Goal: Task Accomplishment & Management: Manage account settings

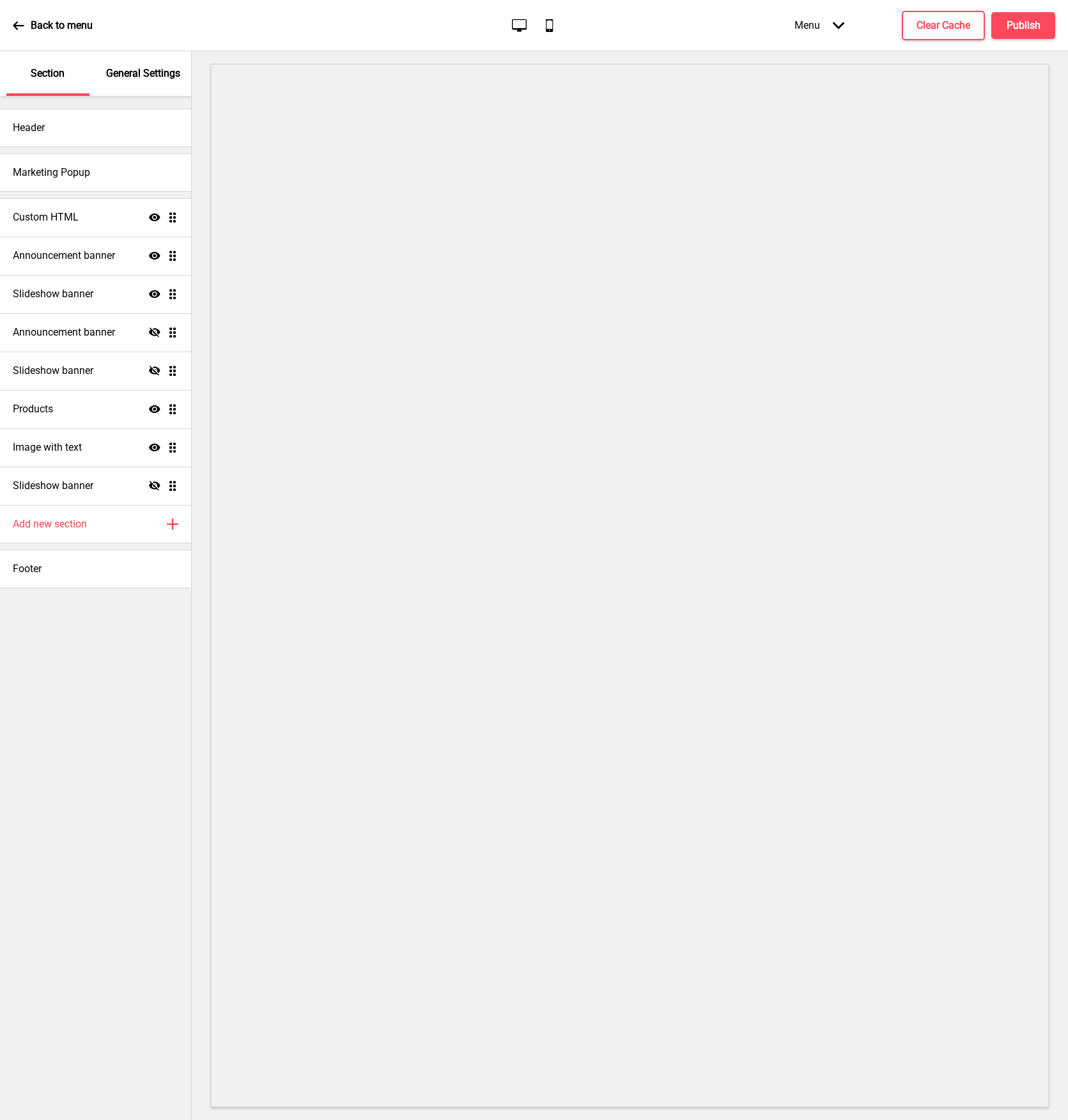
click at [168, 679] on div "Header Marketing Popup Custom HTML Show Drag Announcement banner Show Drag Slid…" at bounding box center [96, 607] width 191 height 1024
click at [60, 216] on h4 "Custom HTML" at bounding box center [46, 217] width 66 height 14
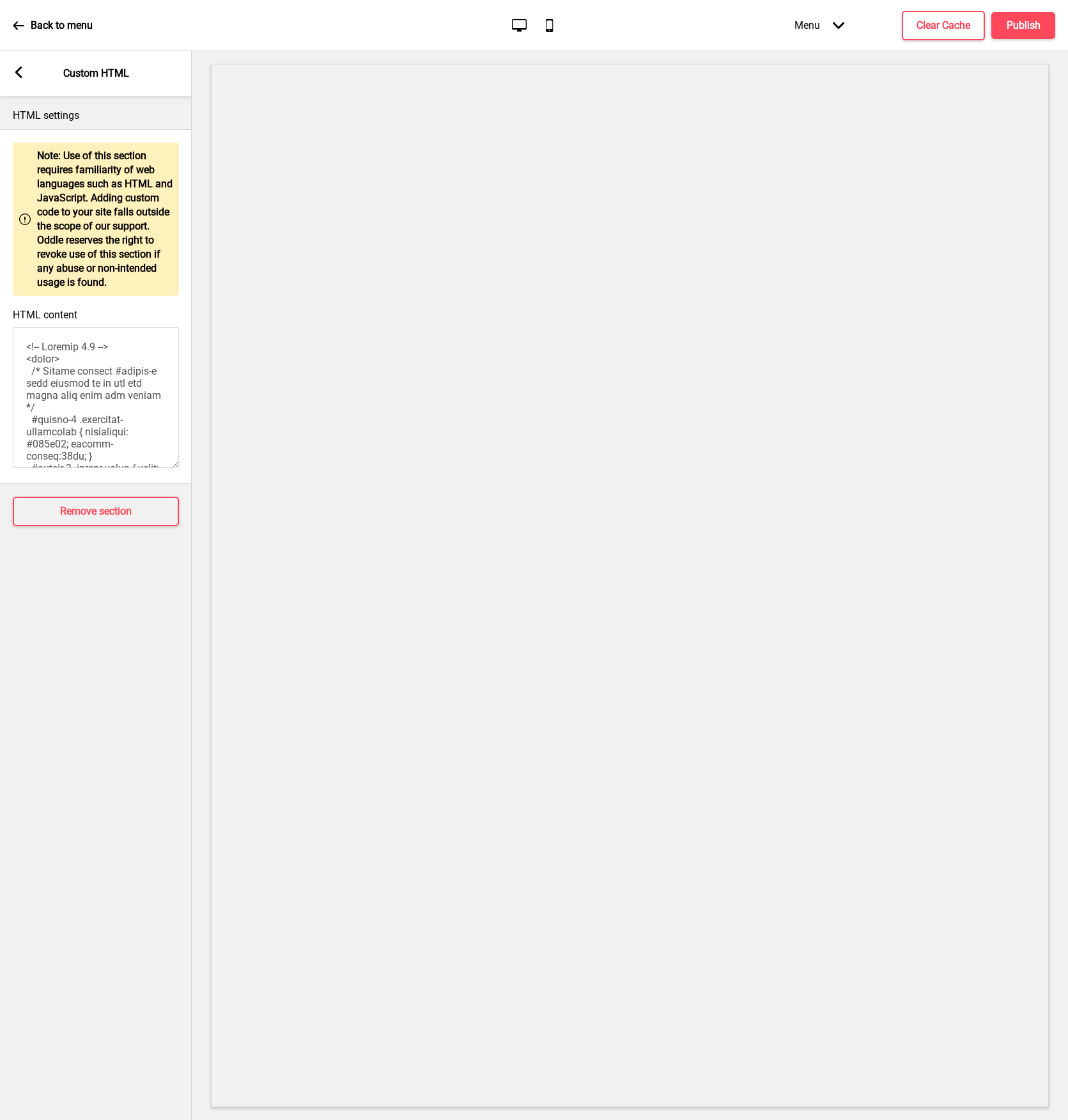
click at [19, 76] on icon at bounding box center [19, 72] width 7 height 11
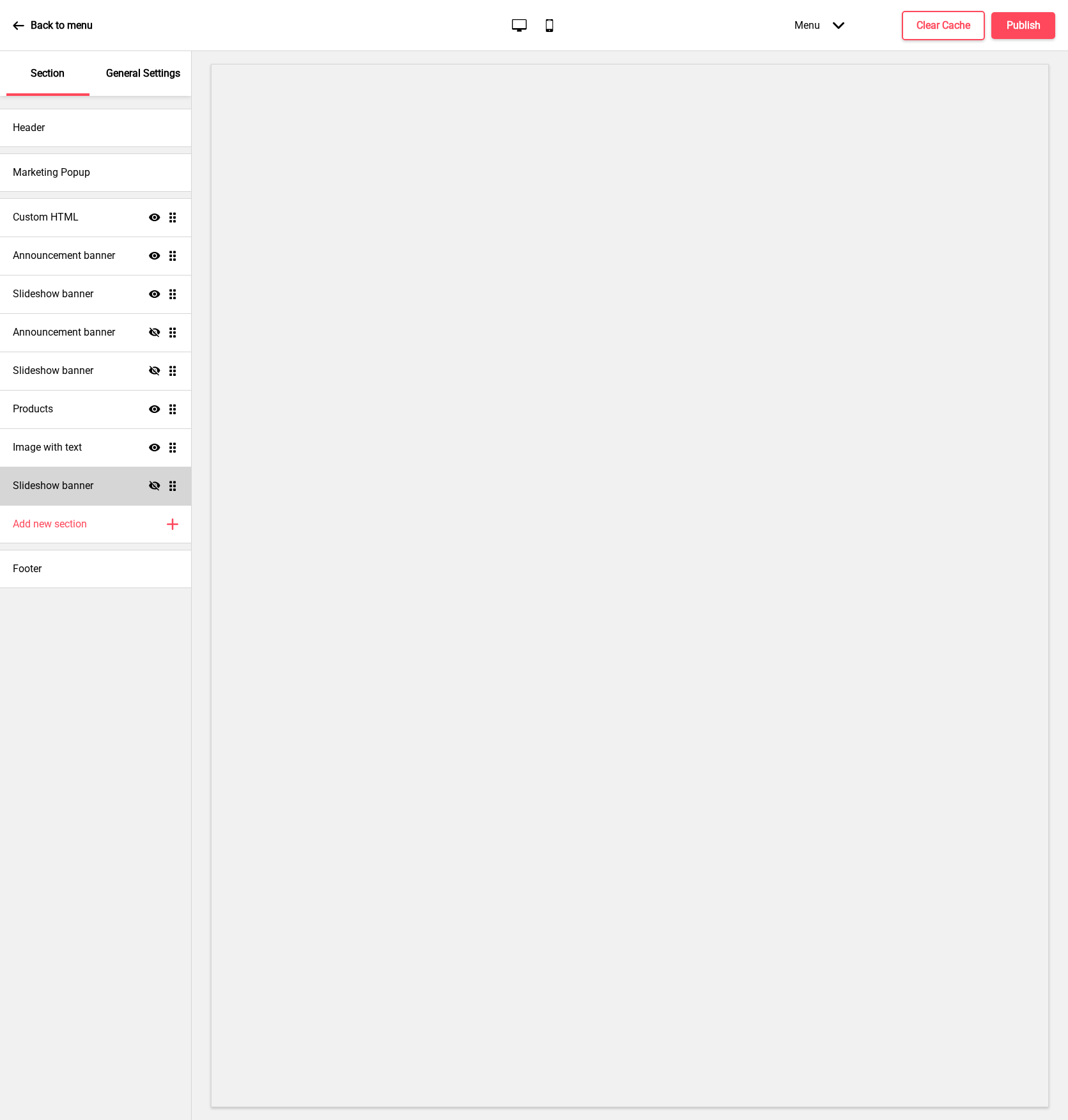
click at [77, 490] on h4 "Slideshow banner" at bounding box center [53, 486] width 81 height 14
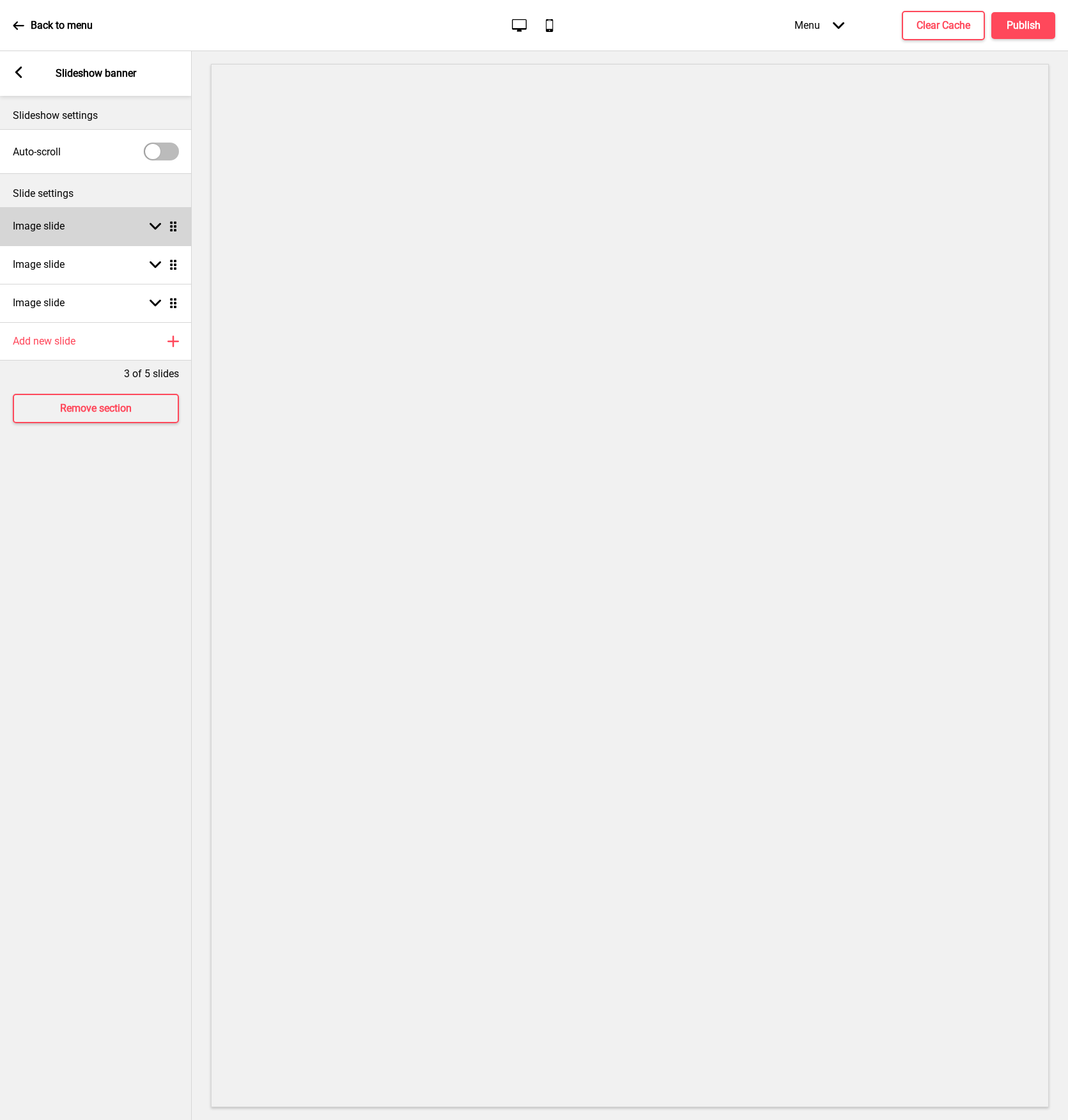
click at [56, 226] on h4 "Image slide" at bounding box center [39, 226] width 51 height 14
select select "right"
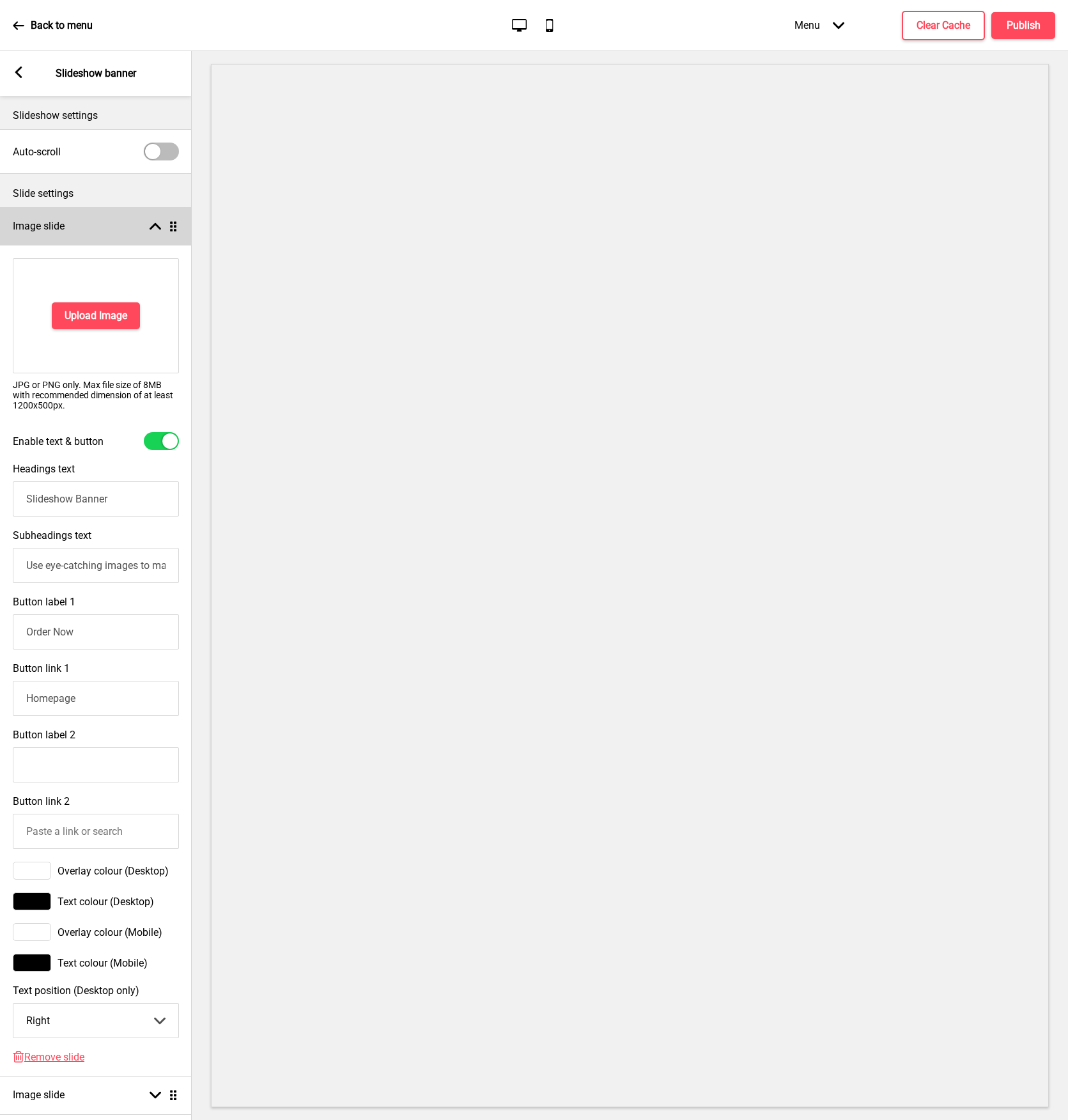
click at [56, 226] on h4 "Image slide" at bounding box center [39, 226] width 51 height 14
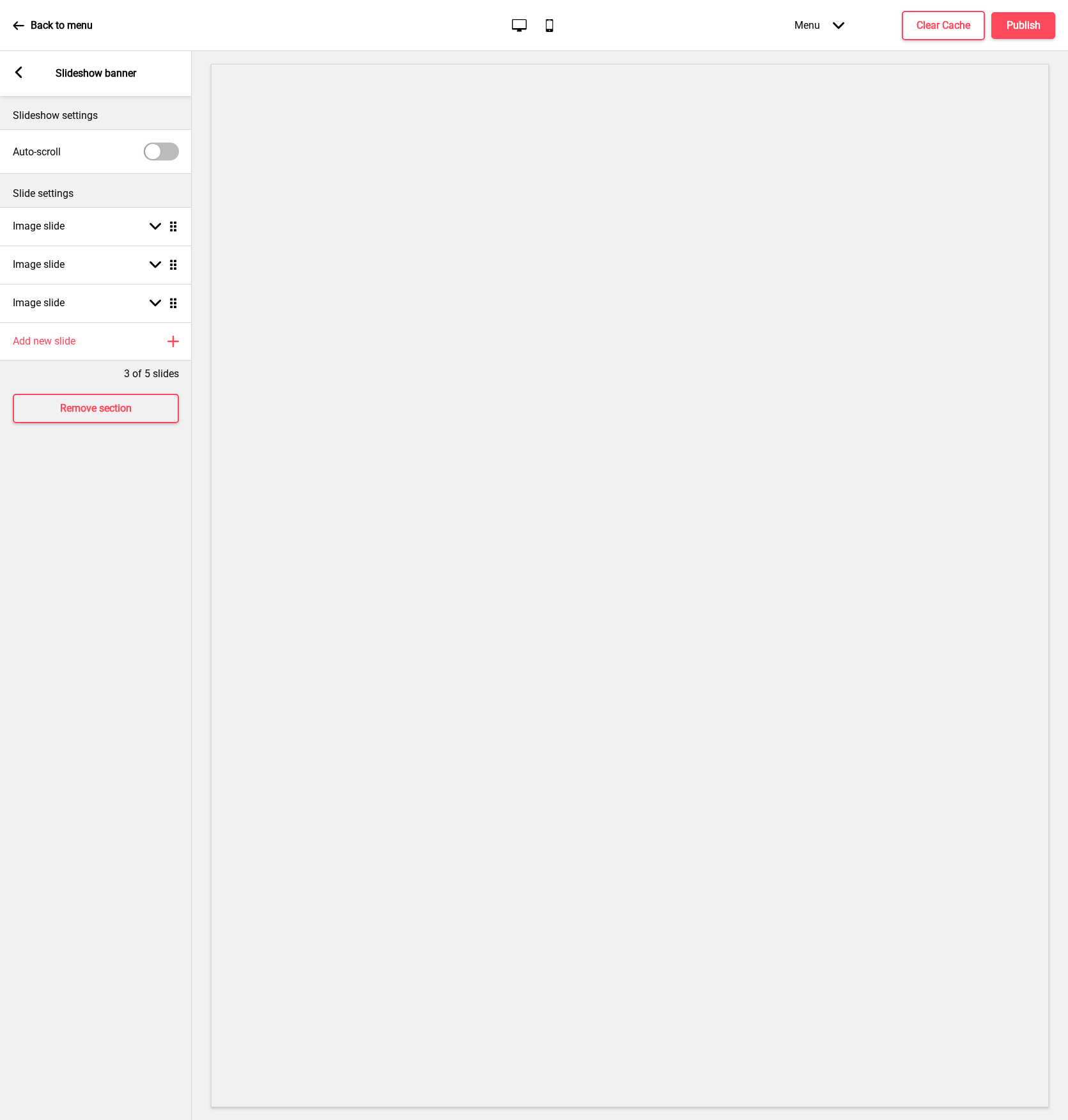
click at [20, 73] on rect at bounding box center [19, 72] width 11 height 11
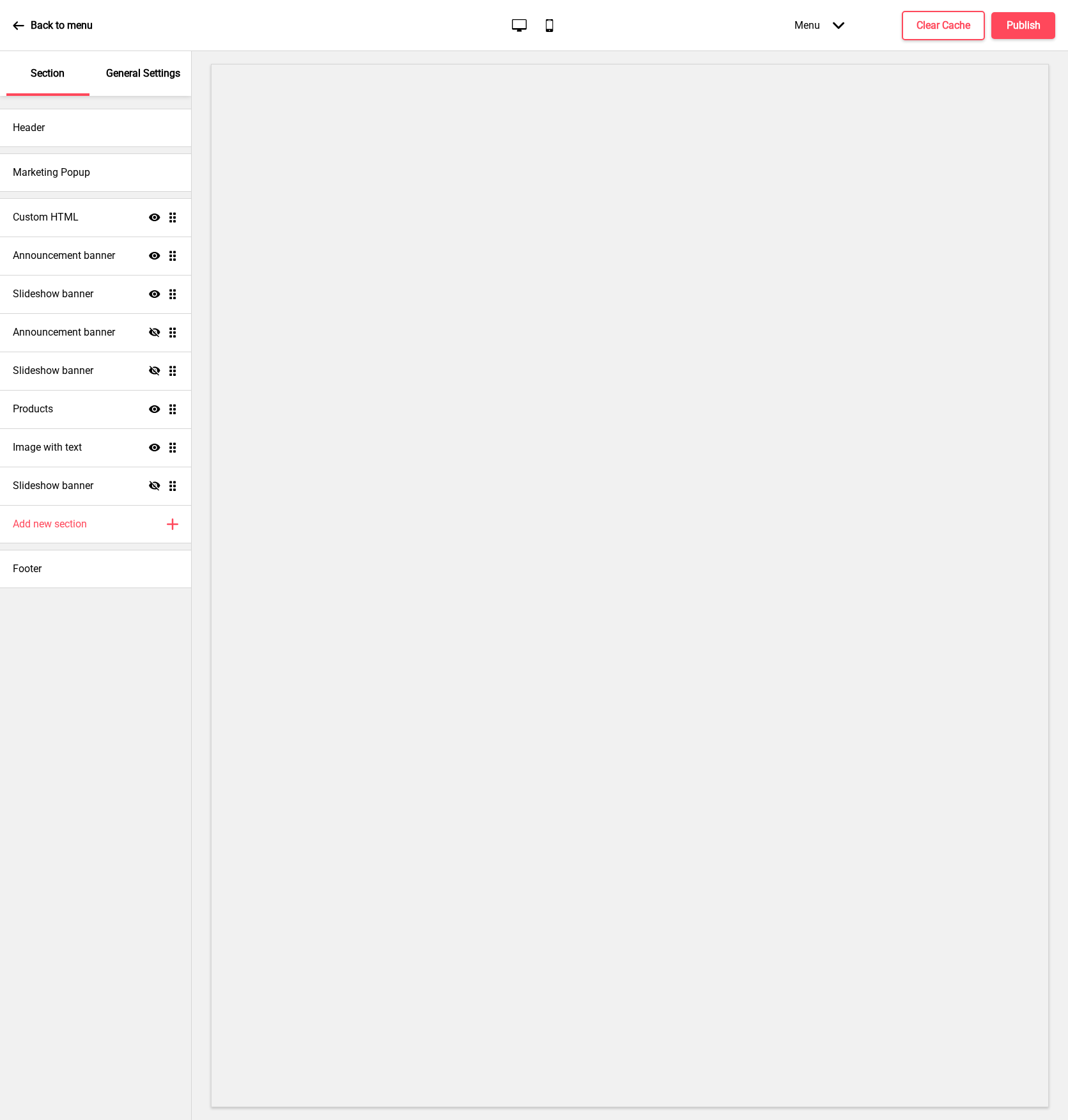
click at [114, 82] on div "General Settings" at bounding box center [144, 74] width 83 height 45
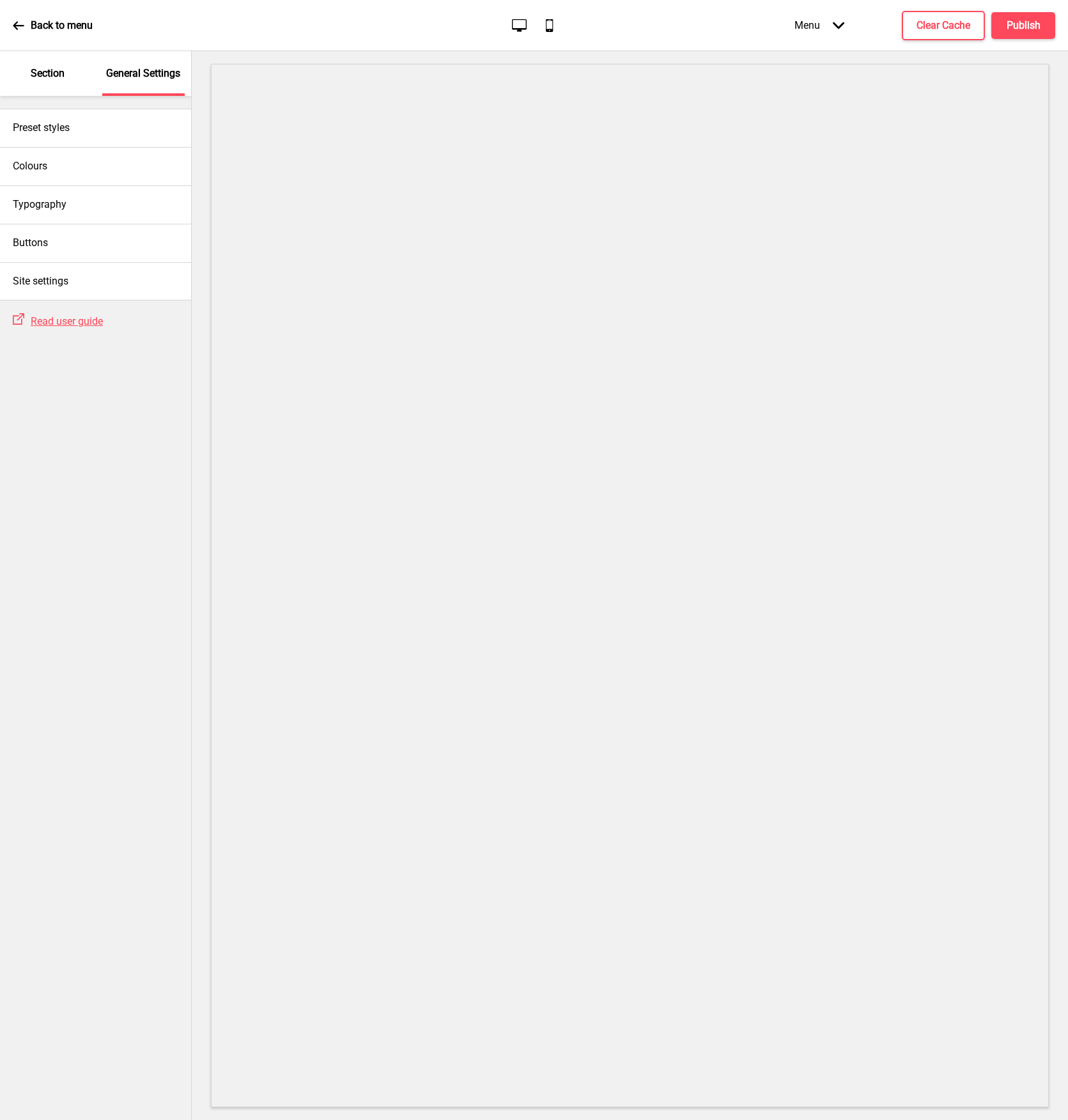
click at [58, 76] on div "Section" at bounding box center [48, 74] width 83 height 45
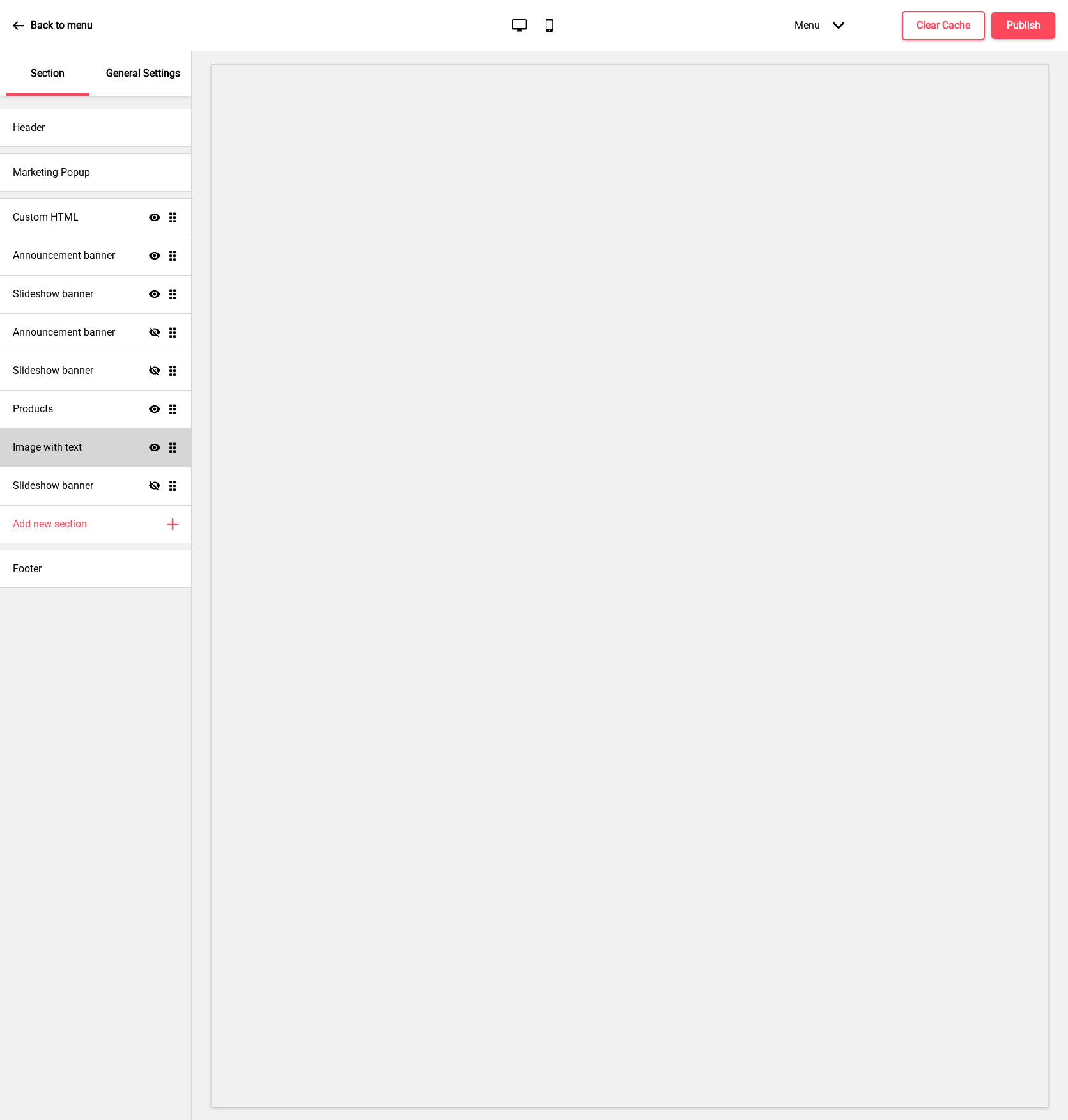
click at [86, 449] on div "Image with text Show Drag" at bounding box center [96, 448] width 191 height 39
select select "center"
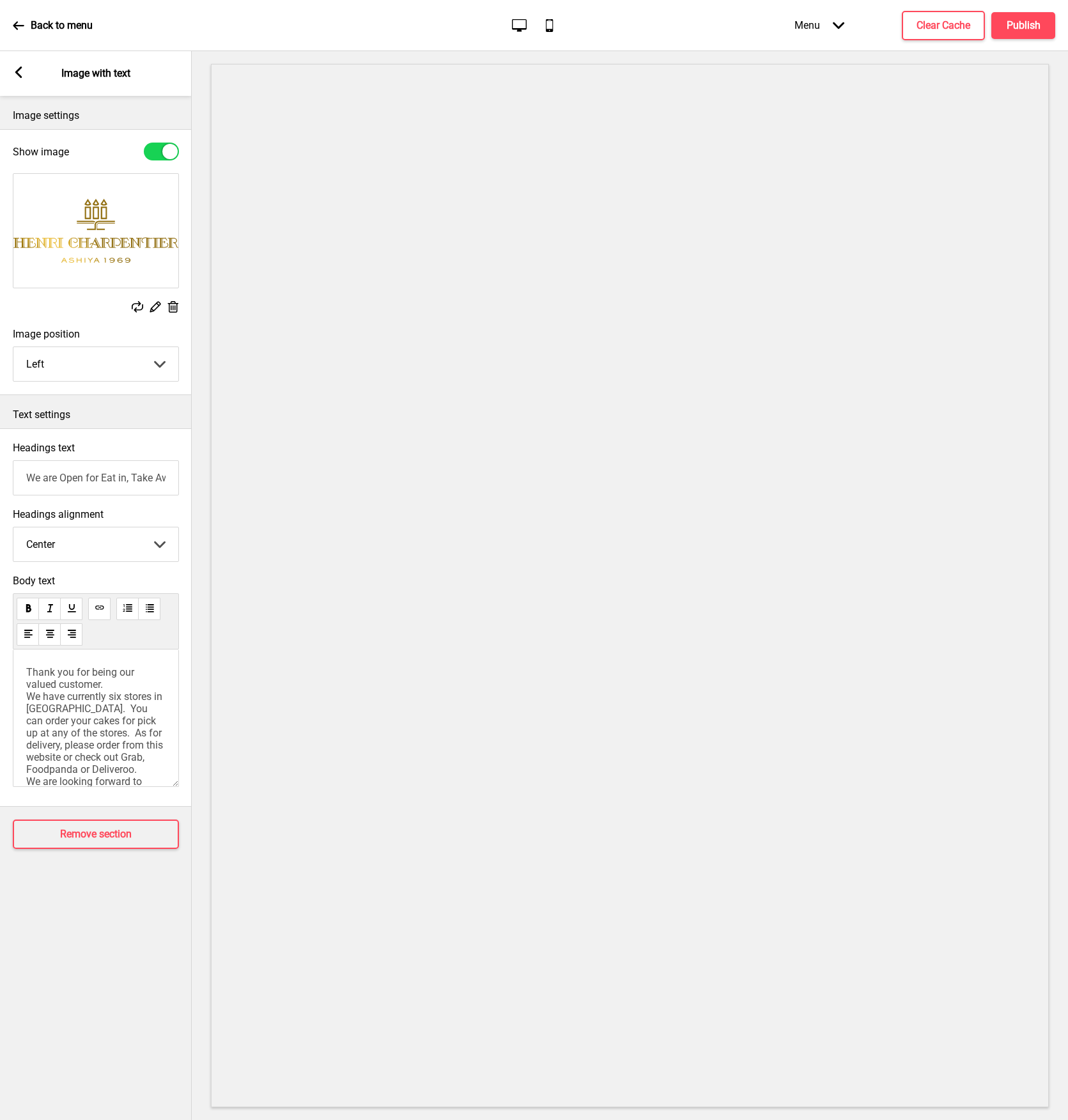
click at [15, 35] on div "Back to menu" at bounding box center [53, 26] width 80 height 34
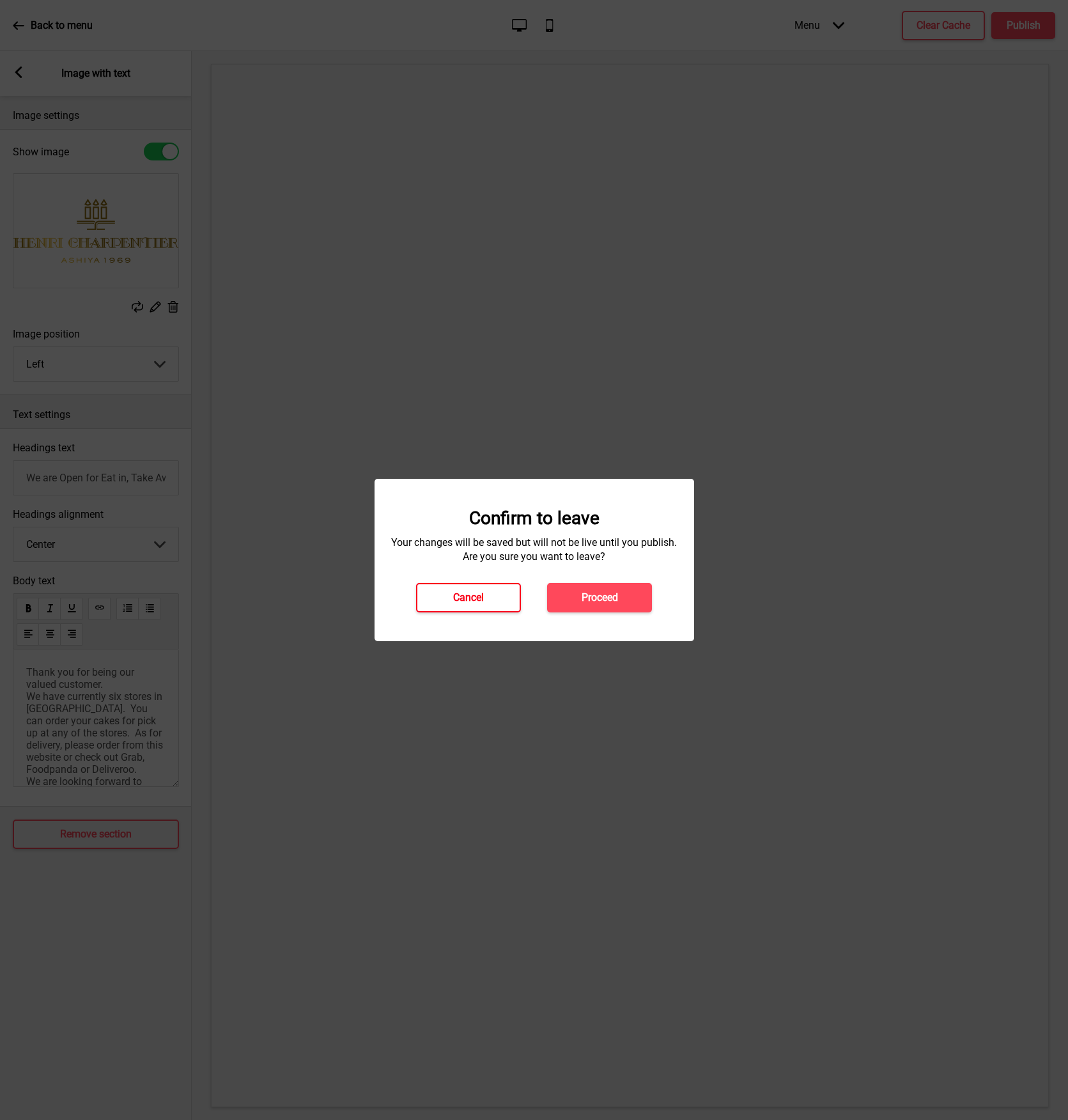
click at [481, 601] on h4 "Cancel" at bounding box center [468, 598] width 31 height 14
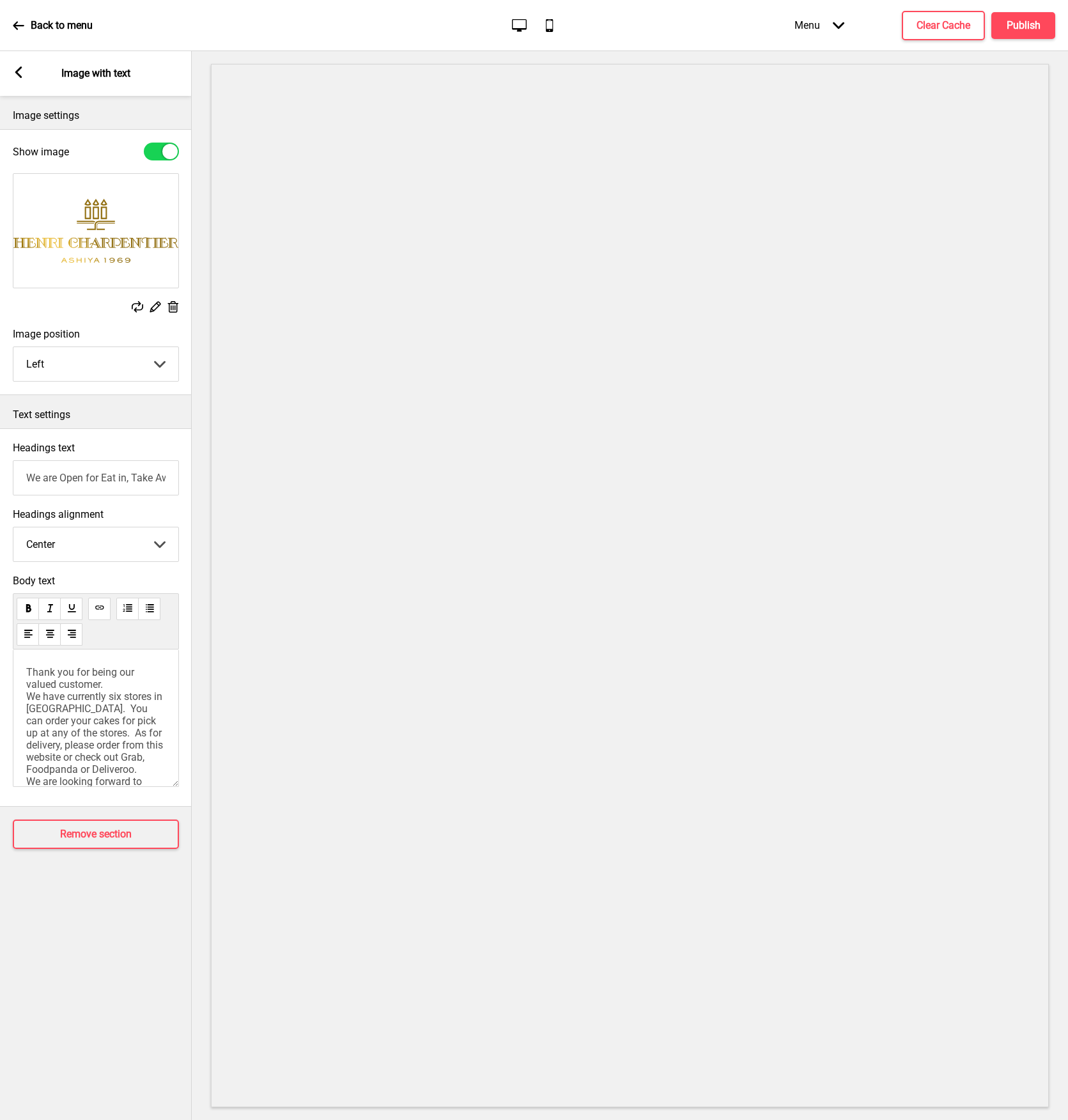
click at [23, 71] on rect at bounding box center [19, 72] width 11 height 11
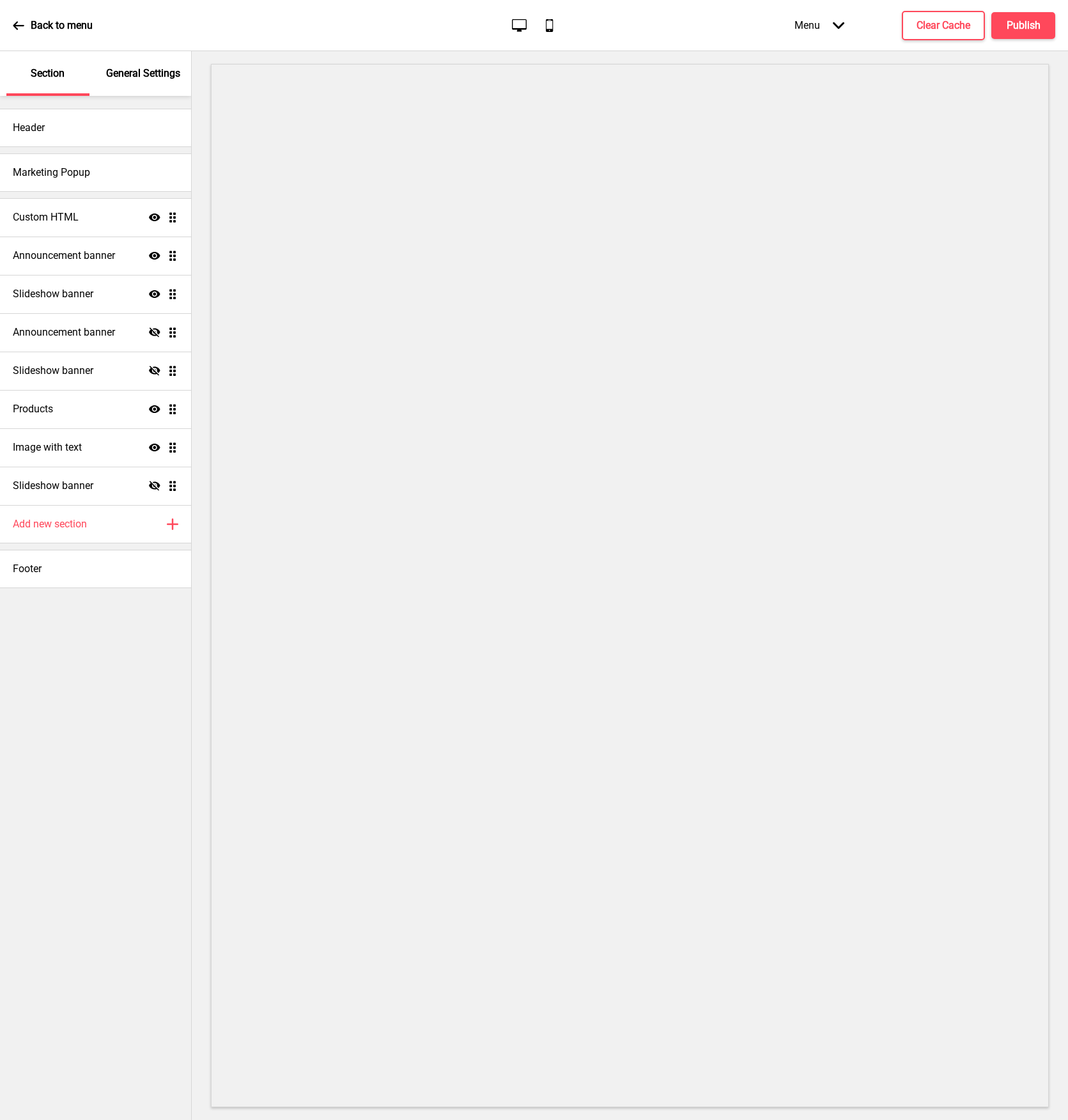
click at [14, 25] on icon at bounding box center [18, 26] width 11 height 9
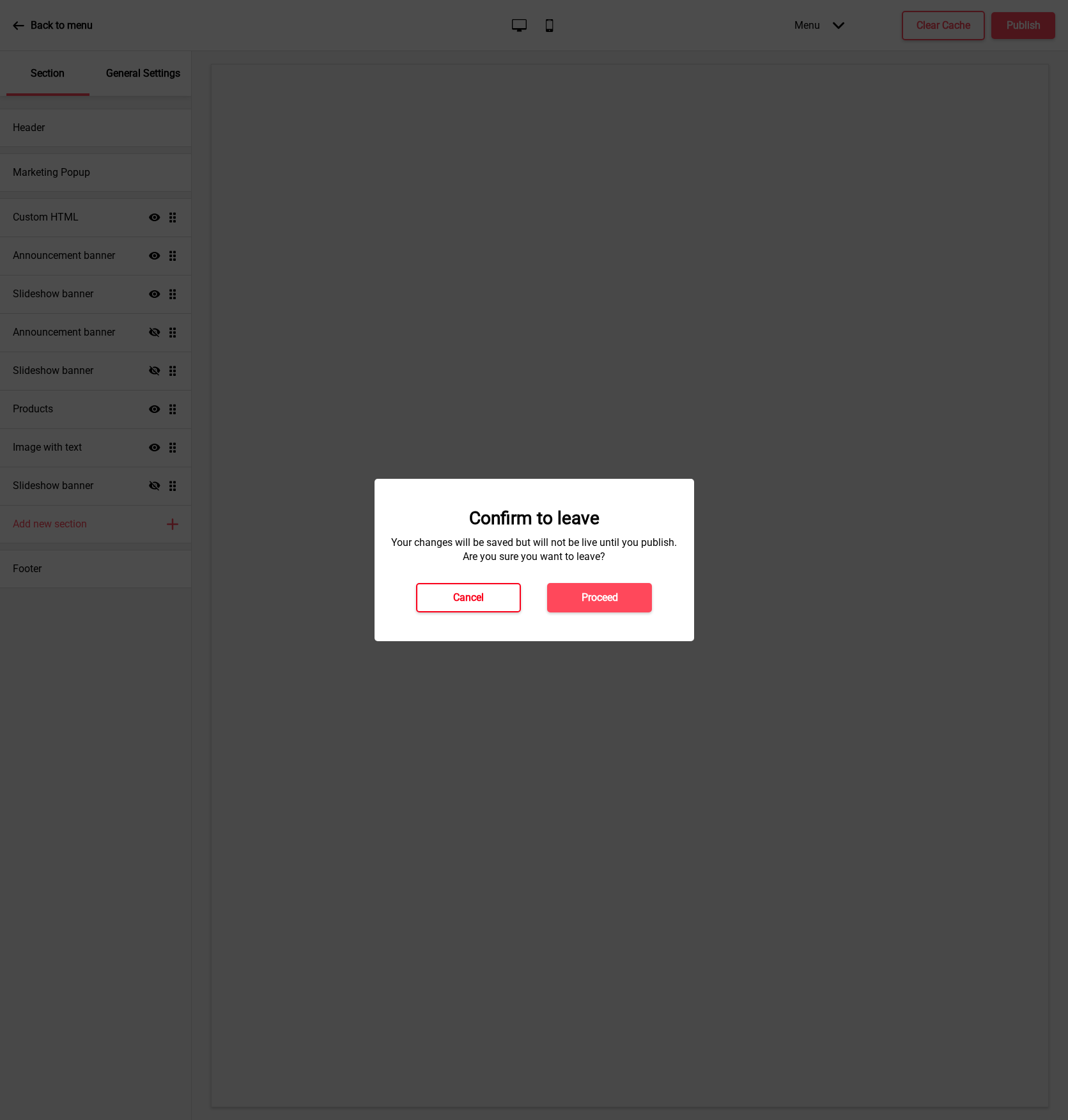
click at [484, 591] on button "Cancel" at bounding box center [469, 597] width 105 height 29
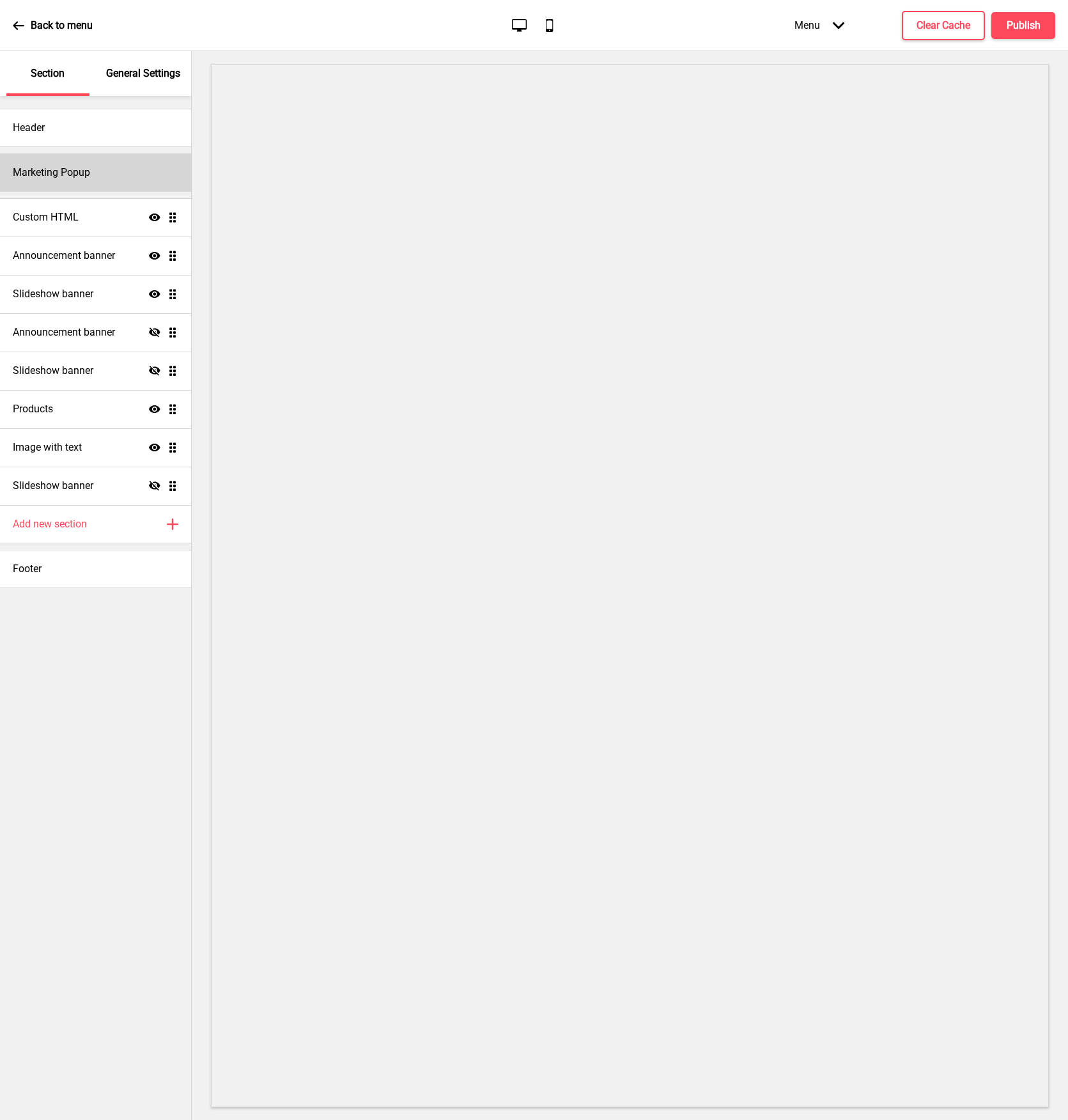
click at [74, 168] on h4 "Marketing Popup" at bounding box center [51, 173] width 77 height 14
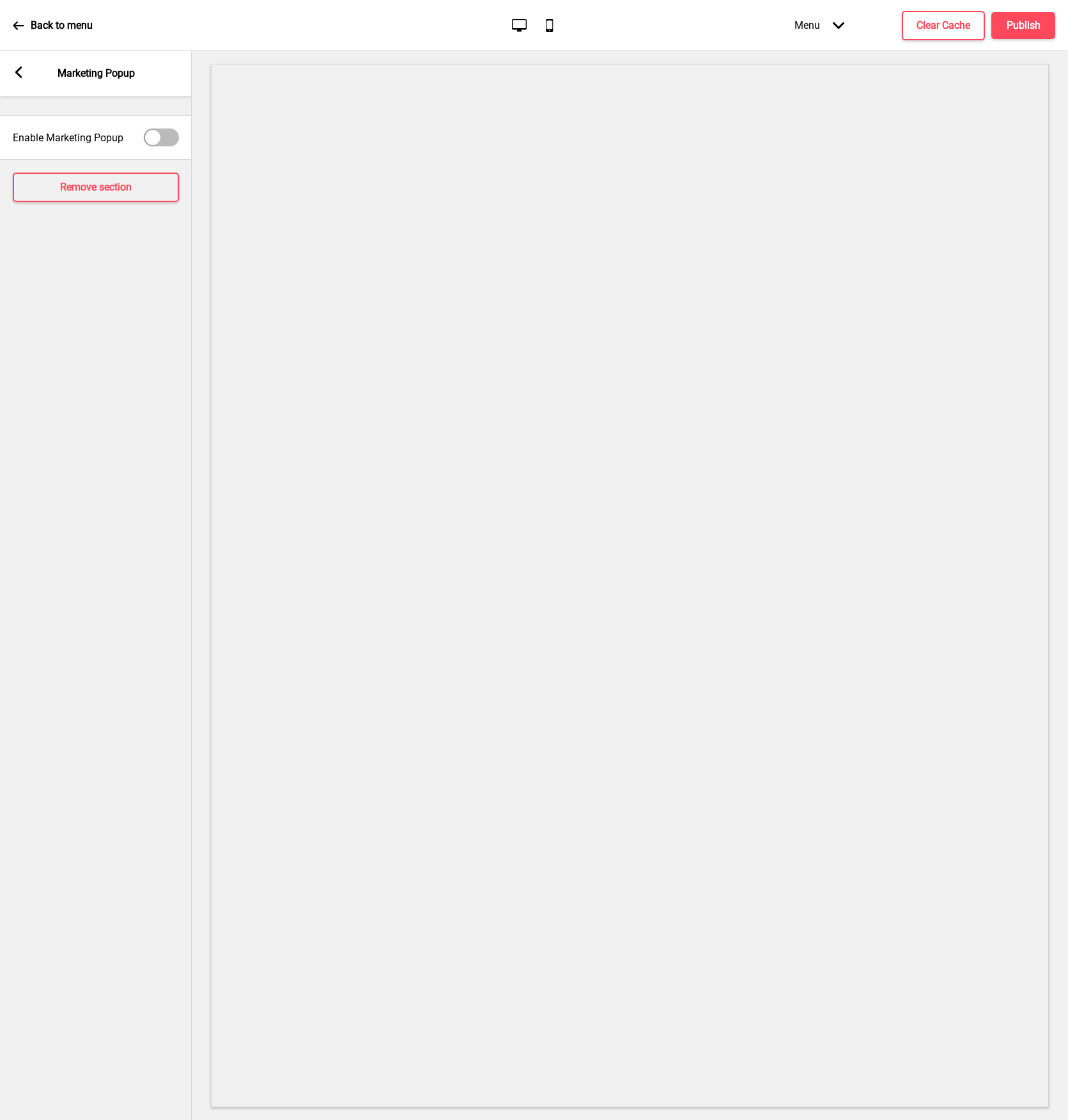
click at [160, 140] on div at bounding box center [152, 137] width 15 height 15
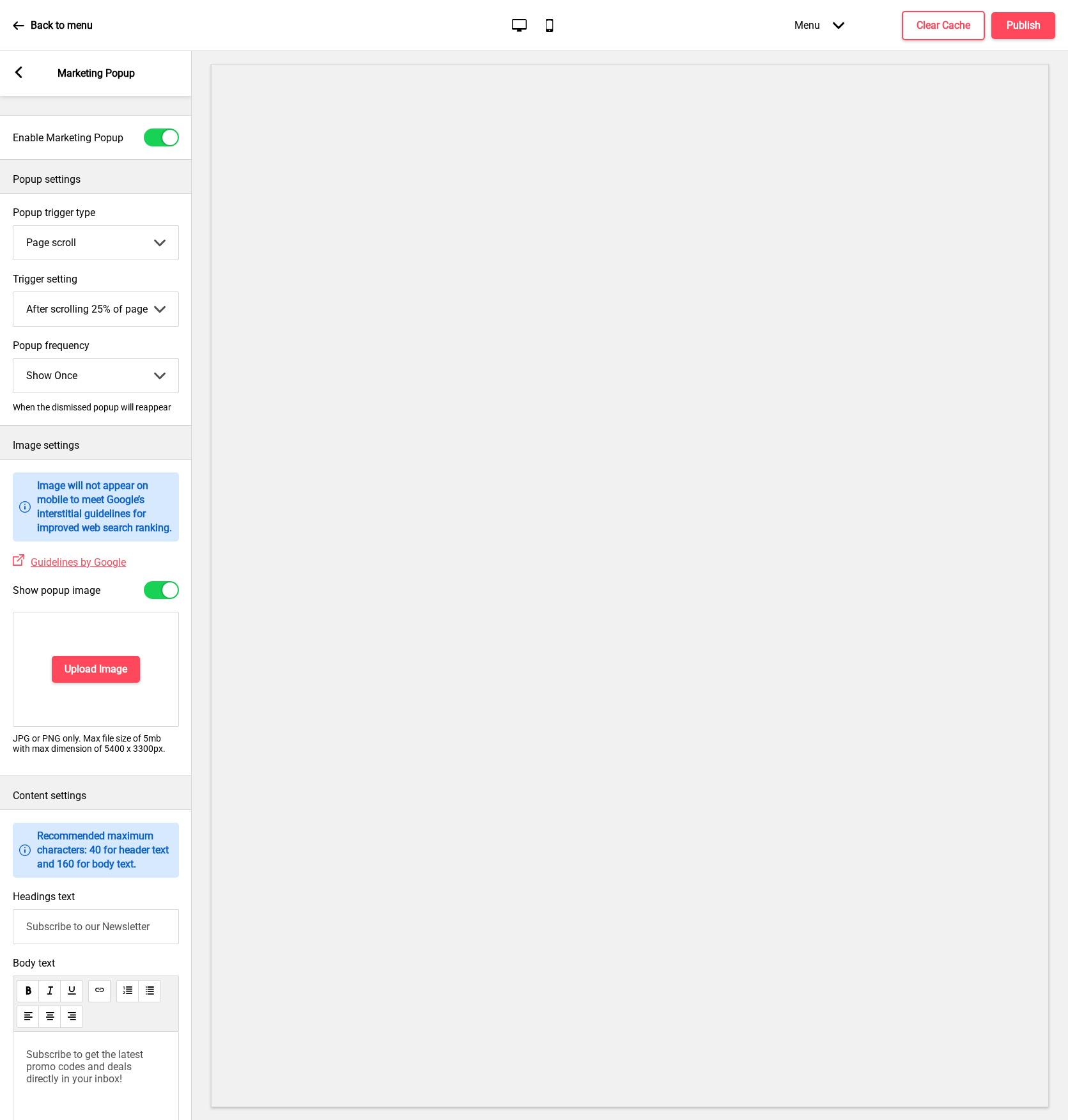
click at [166, 135] on div at bounding box center [169, 137] width 15 height 15
checkbox input "false"
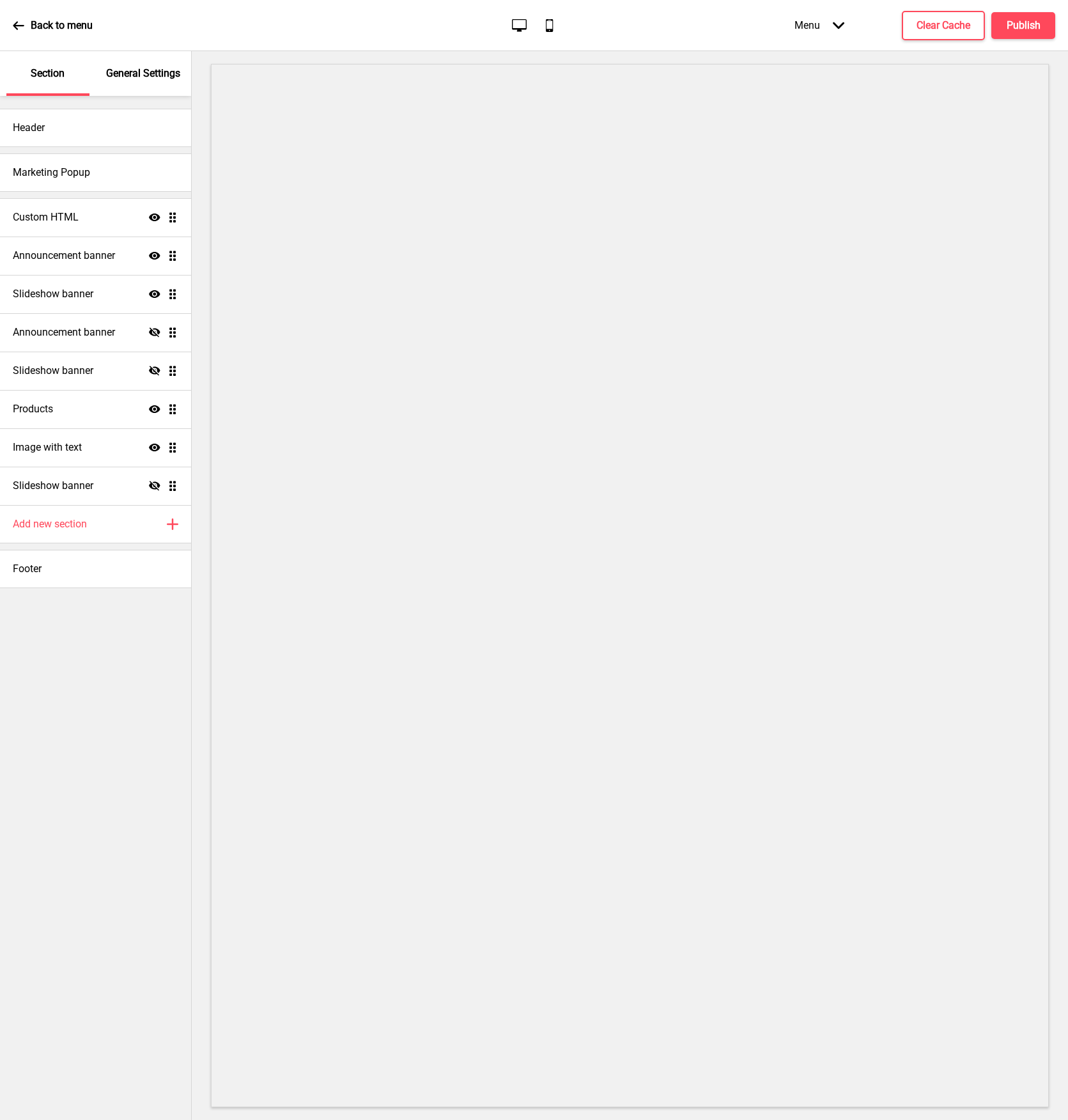
click at [152, 679] on div "Header Marketing Popup Custom HTML Show Drag Announcement banner Show Drag Slid…" at bounding box center [96, 607] width 191 height 1024
click at [87, 292] on h4 "Slideshow banner" at bounding box center [53, 294] width 81 height 14
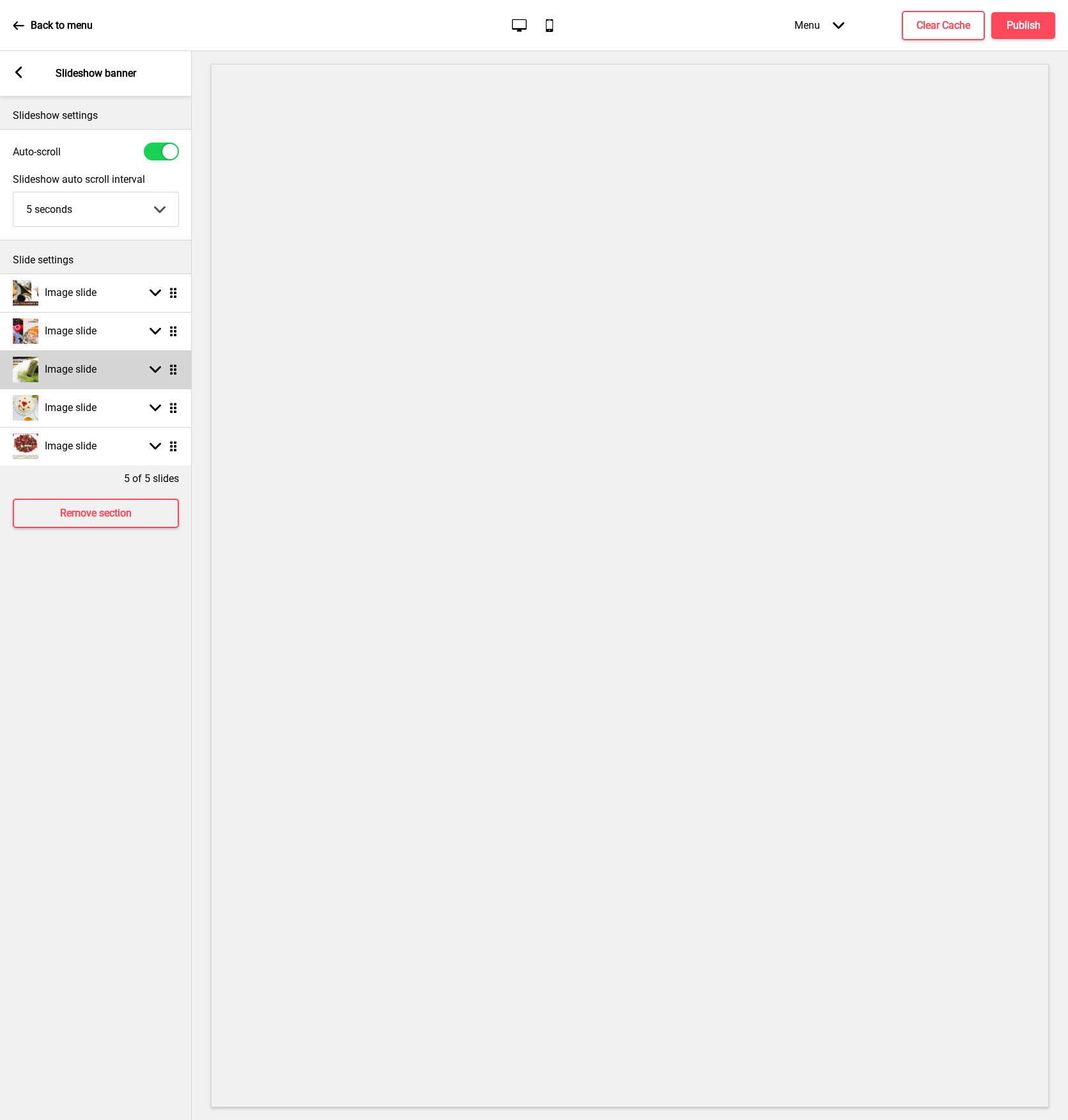
click at [91, 368] on h4 "Image slide" at bounding box center [71, 369] width 51 height 14
select select "right"
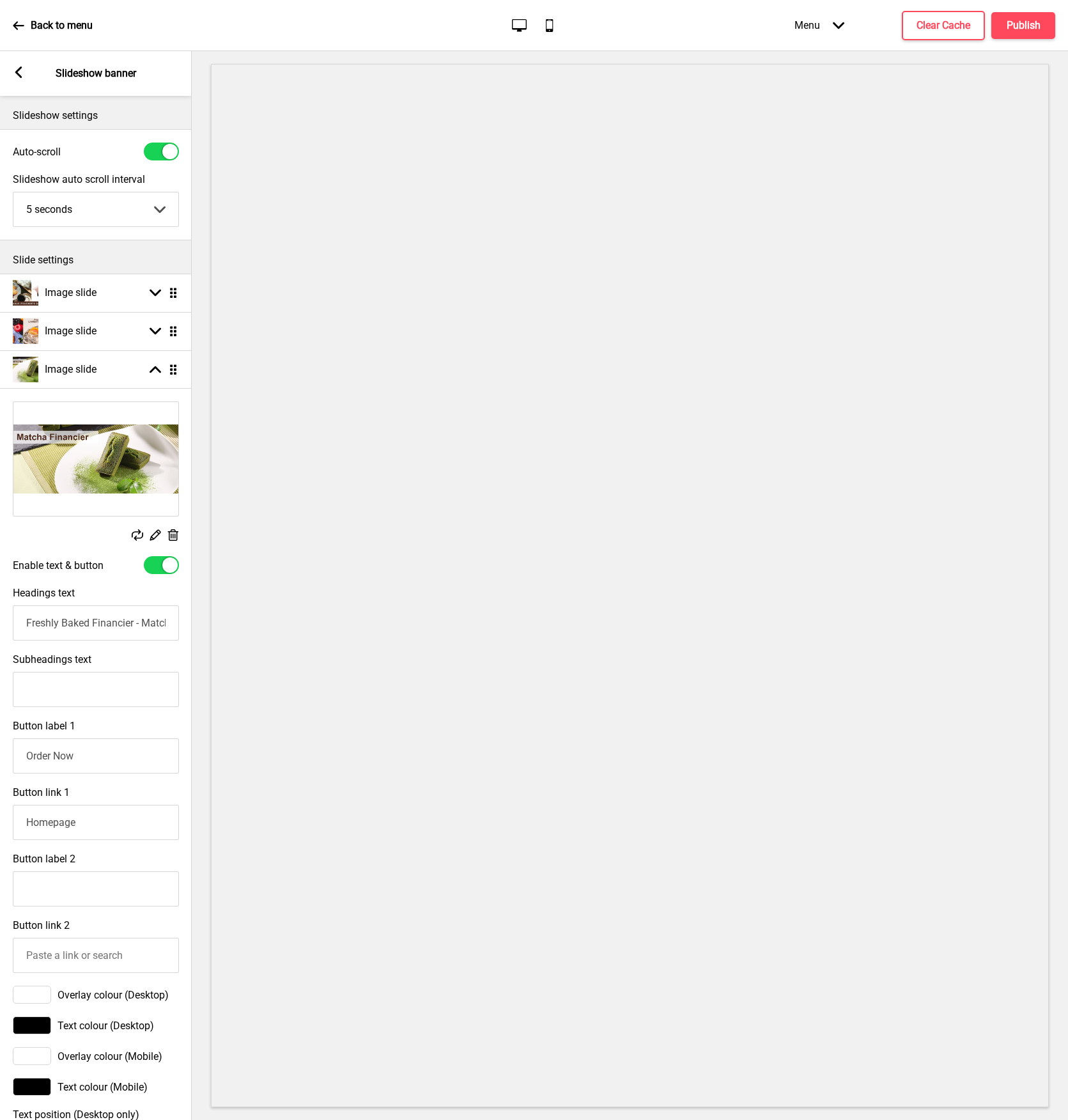
click at [131, 474] on img at bounding box center [96, 459] width 165 height 114
click at [108, 462] on img at bounding box center [96, 459] width 165 height 114
click at [156, 531] on icon at bounding box center [155, 535] width 11 height 11
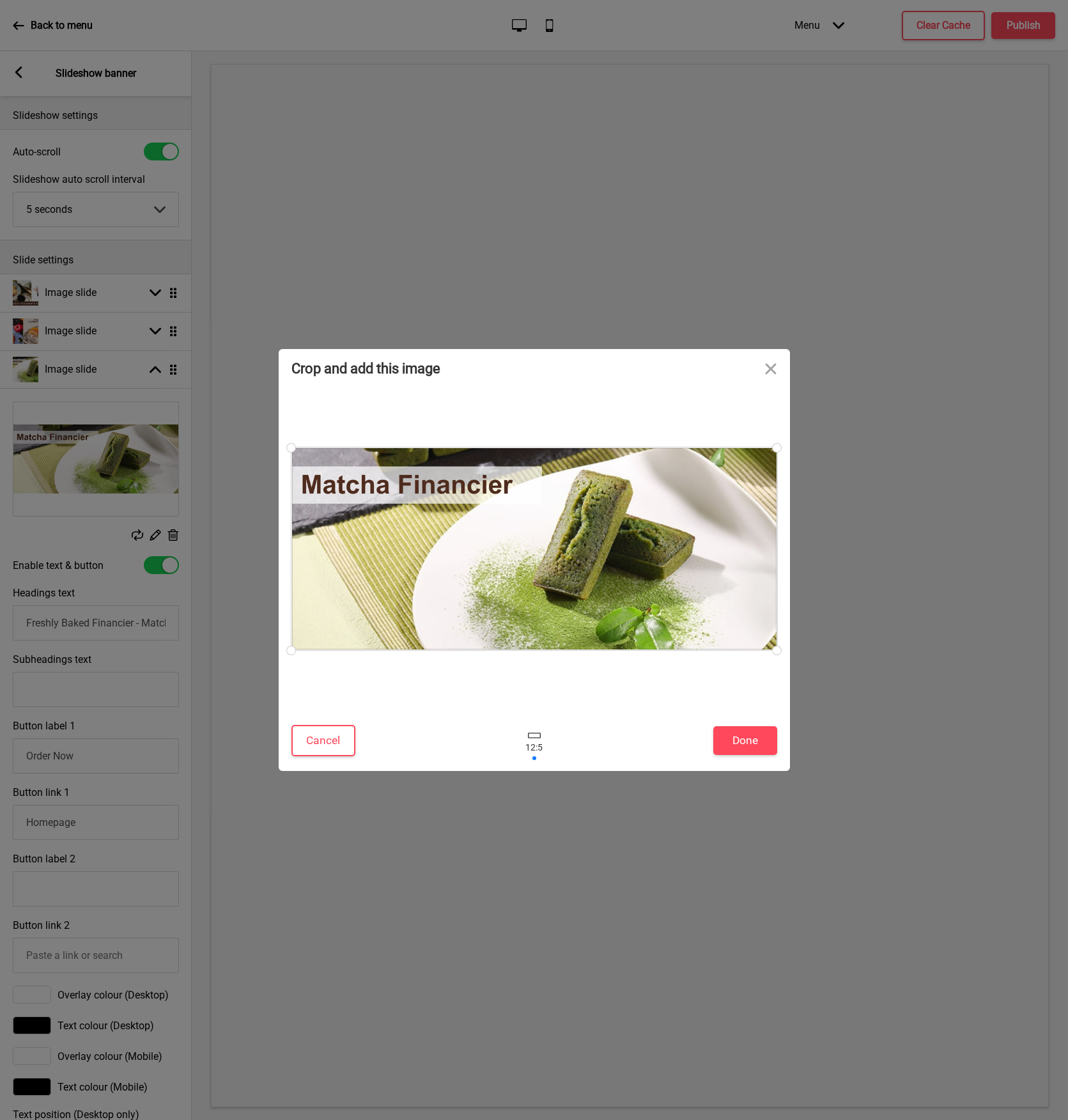
click at [547, 565] on div at bounding box center [534, 549] width 486 height 203
drag, startPoint x: 544, startPoint y: 564, endPoint x: 507, endPoint y: 589, distance: 44.7
click at [507, 589] on div at bounding box center [534, 549] width 486 height 203
click at [774, 368] on button "Close" at bounding box center [771, 369] width 39 height 39
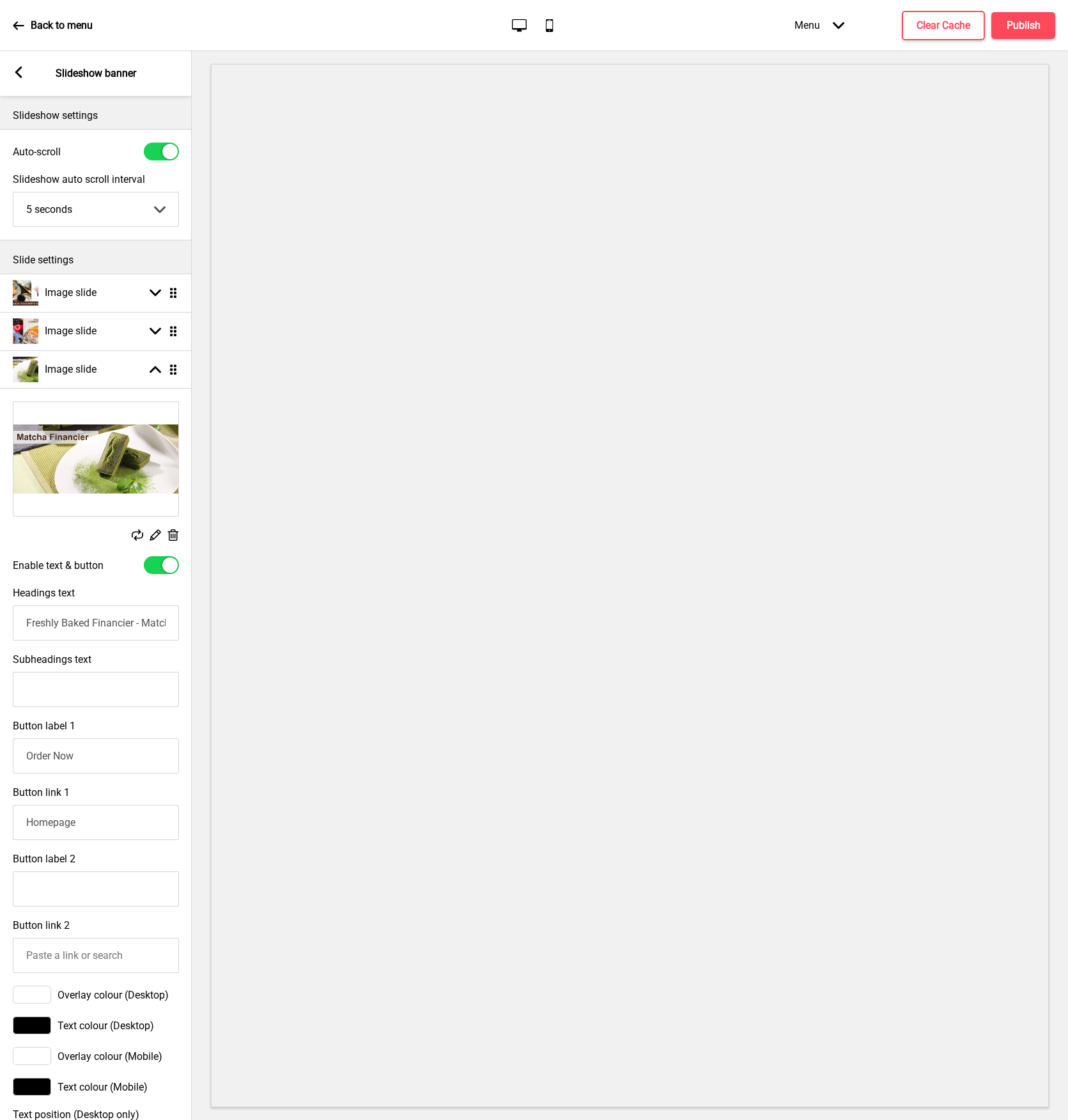
click at [134, 534] on rect at bounding box center [137, 535] width 11 height 11
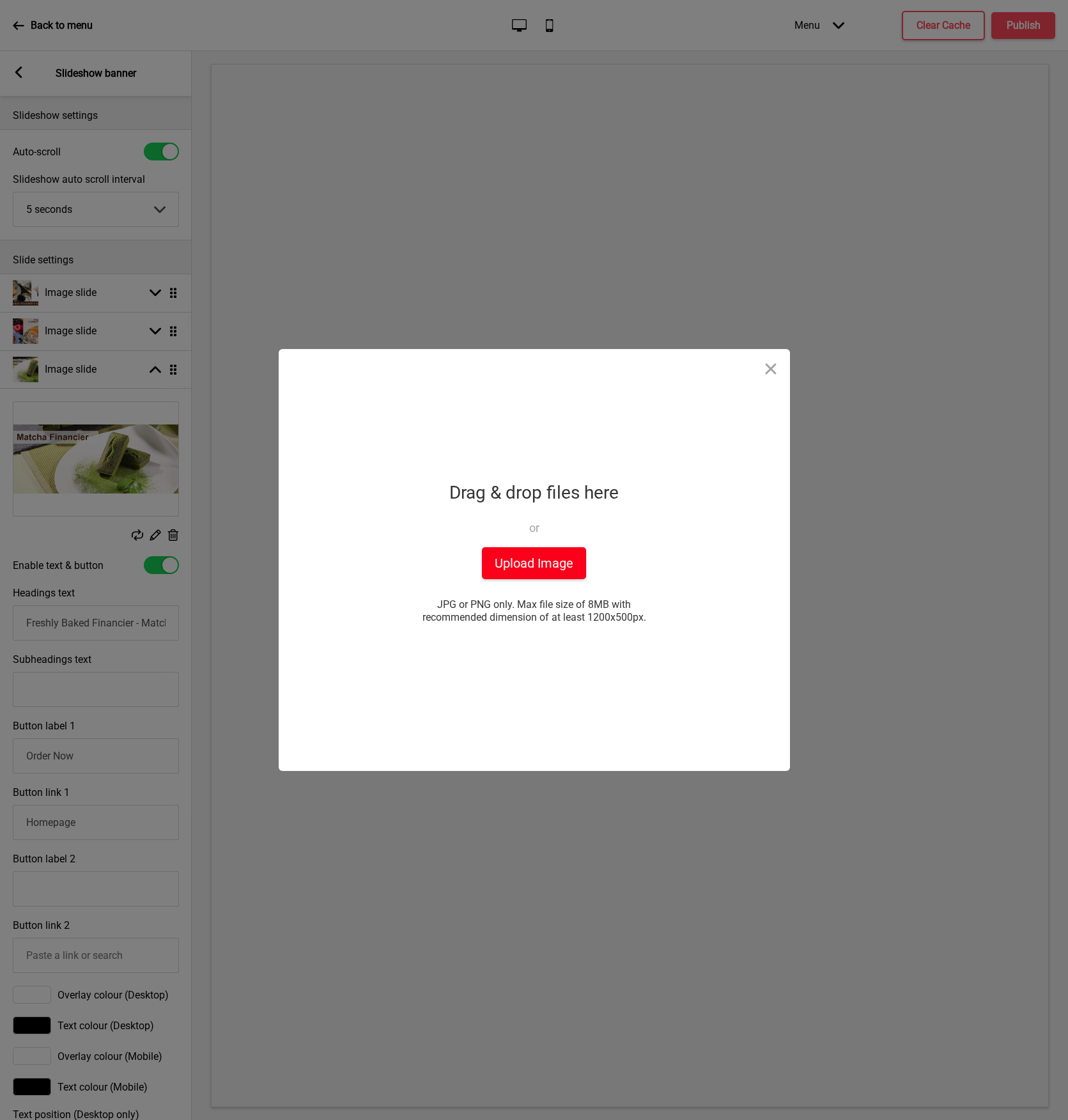
click at [551, 565] on button "Upload Image" at bounding box center [534, 563] width 104 height 32
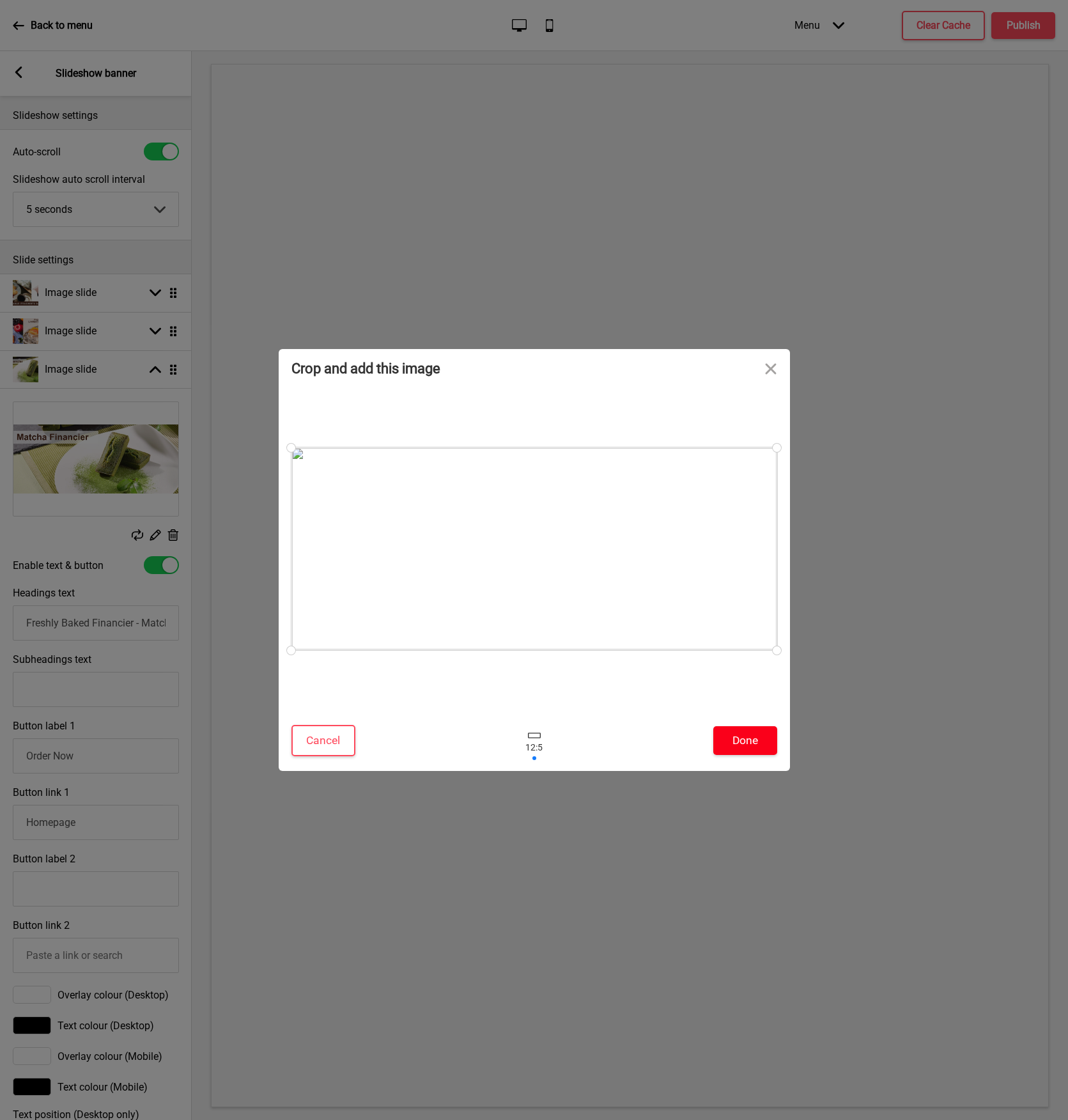
click at [762, 744] on button "Done" at bounding box center [745, 740] width 64 height 29
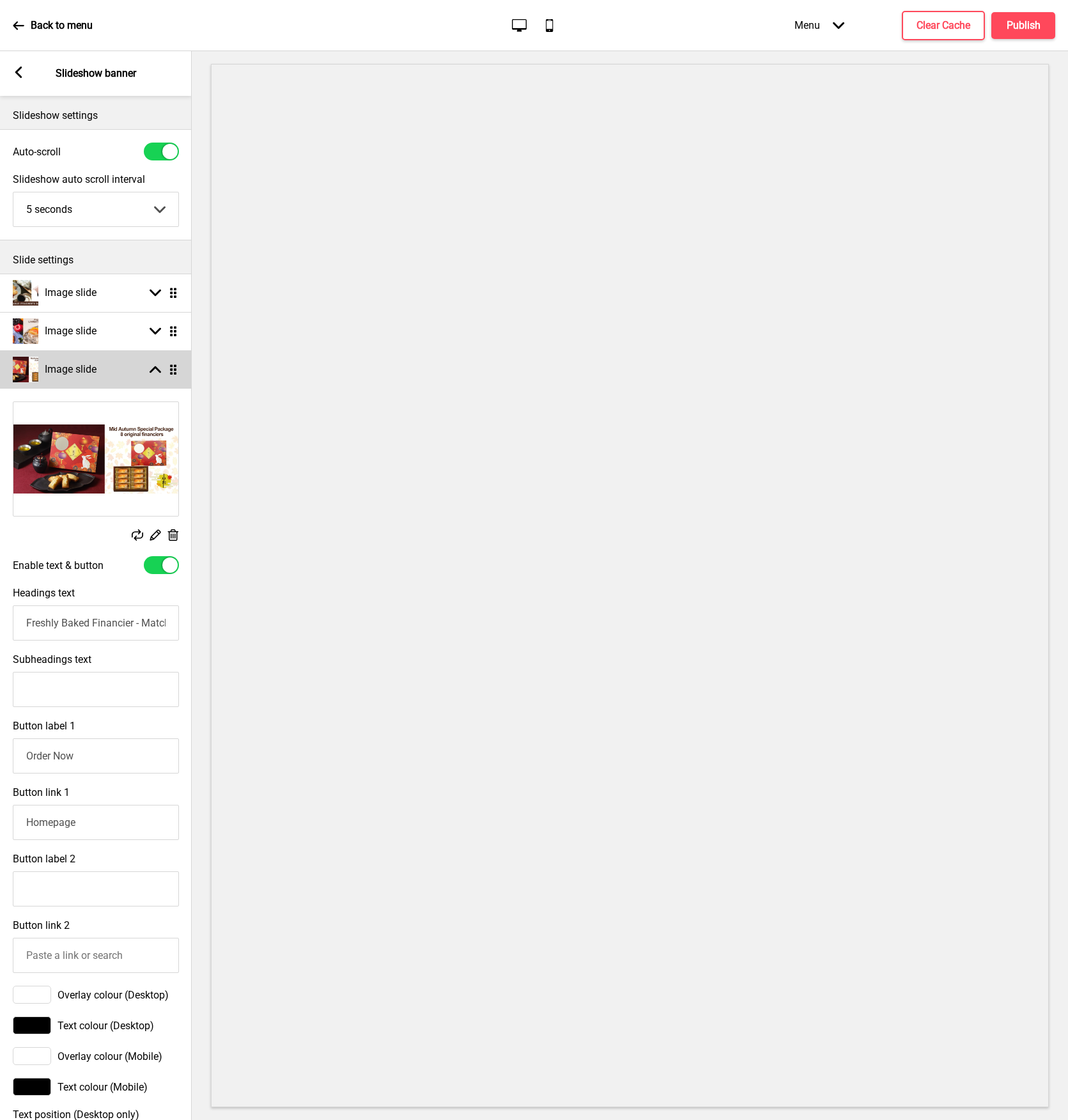
drag, startPoint x: 115, startPoint y: 368, endPoint x: 111, endPoint y: 361, distance: 8.1
click at [111, 361] on div "Image slide Arrow up Drag" at bounding box center [96, 369] width 191 height 39
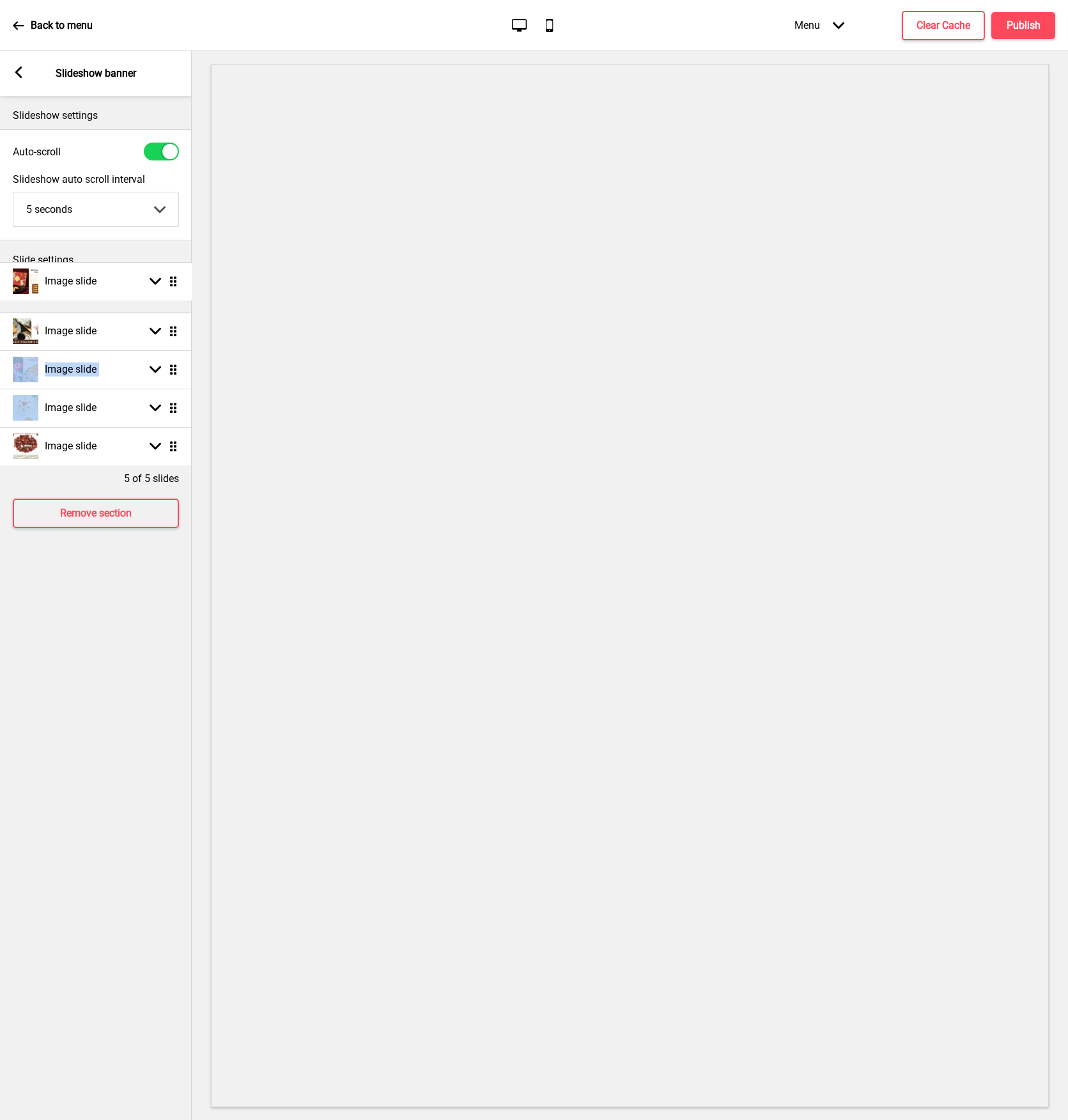
drag, startPoint x: 174, startPoint y: 369, endPoint x: 175, endPoint y: 281, distance: 88.0
click at [78, 677] on div "Slideshow settings Auto-scroll Slideshow auto scroll interval 5 seconds 5 secon…" at bounding box center [96, 607] width 191 height 1024
click at [1028, 27] on h4 "Publish" at bounding box center [1023, 26] width 34 height 14
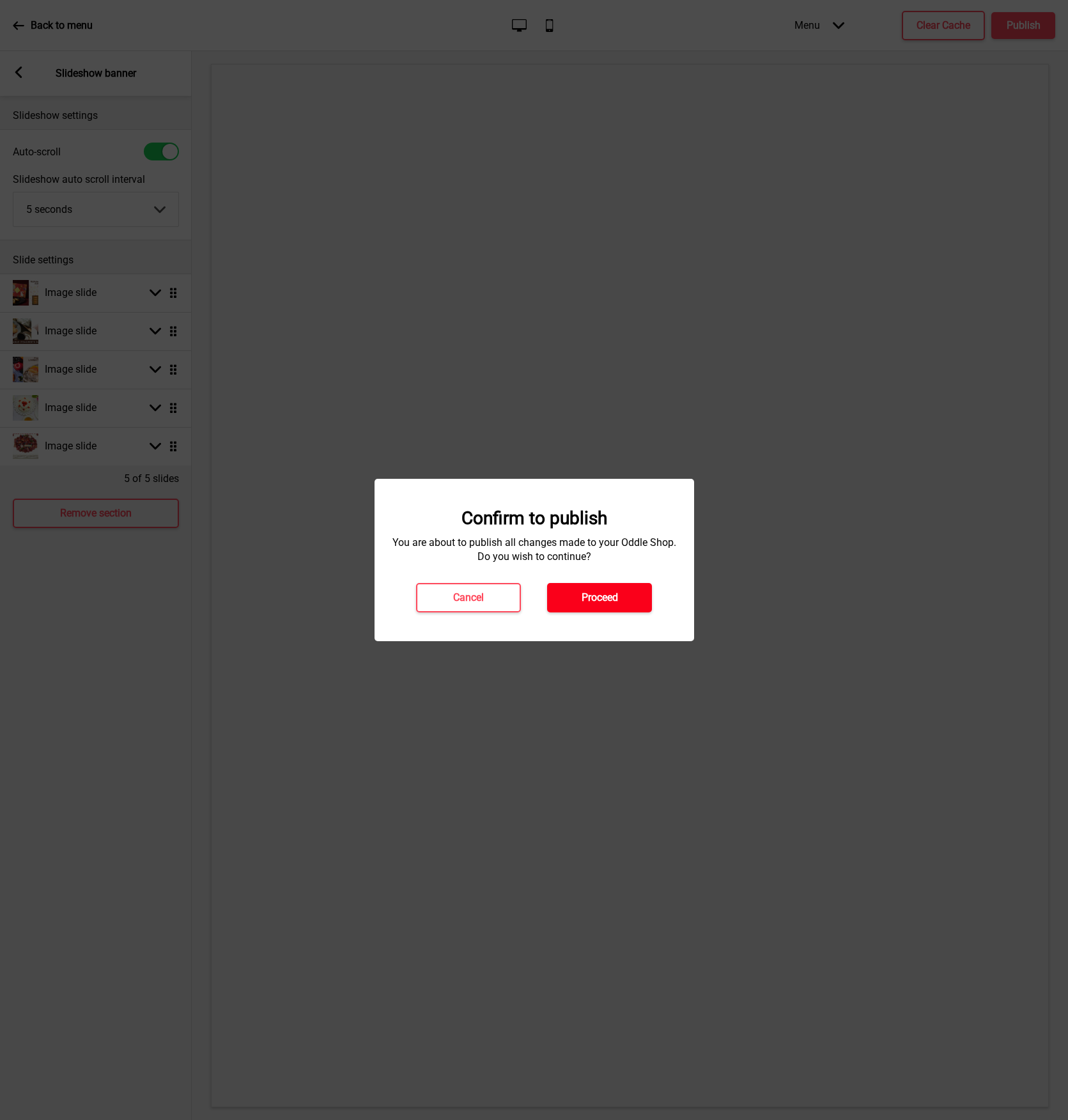
click at [612, 599] on h4 "Proceed" at bounding box center [599, 598] width 36 height 14
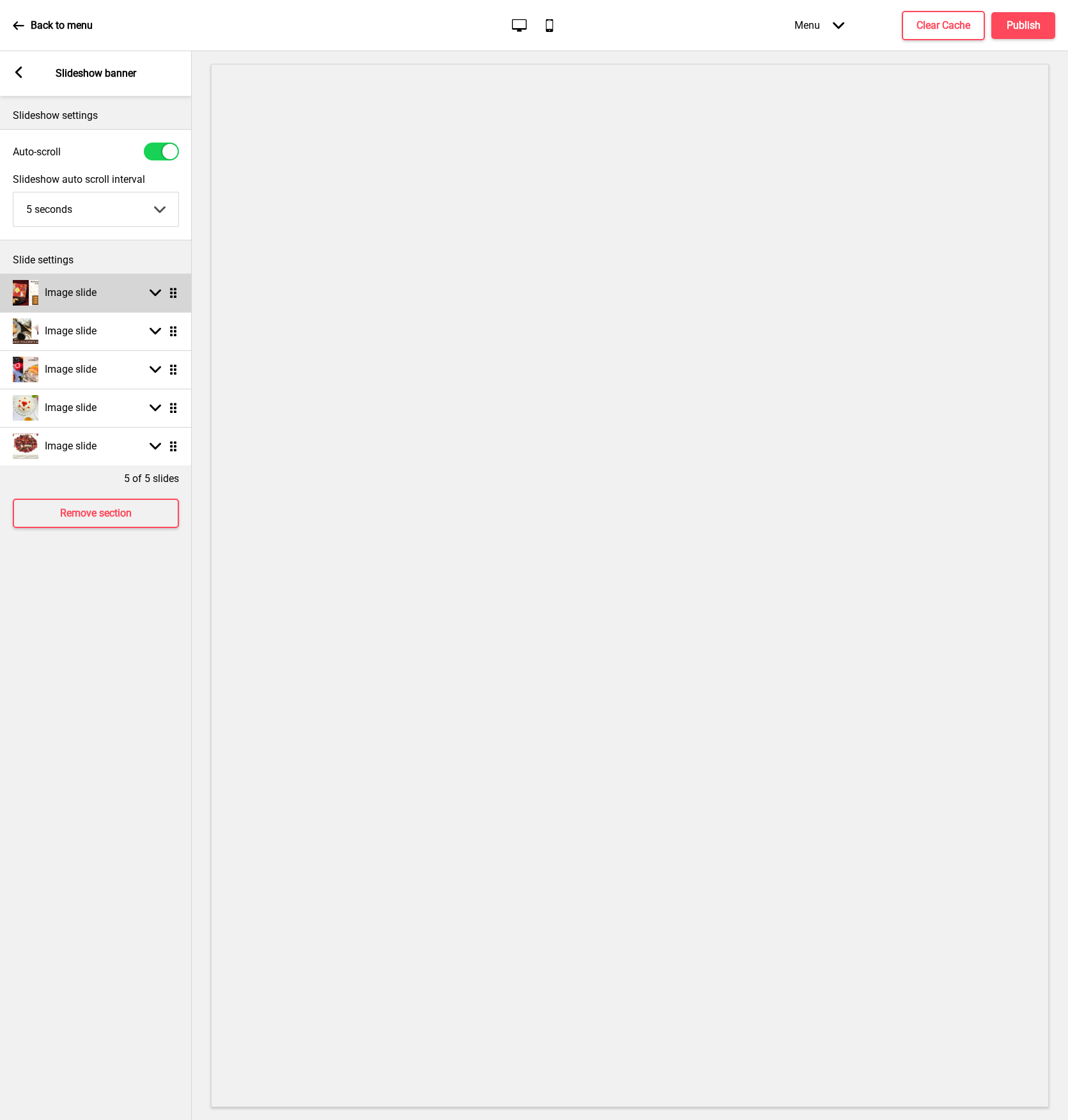
click at [99, 295] on div "Image slide Arrow down Drag" at bounding box center [96, 293] width 191 height 39
select select "right"
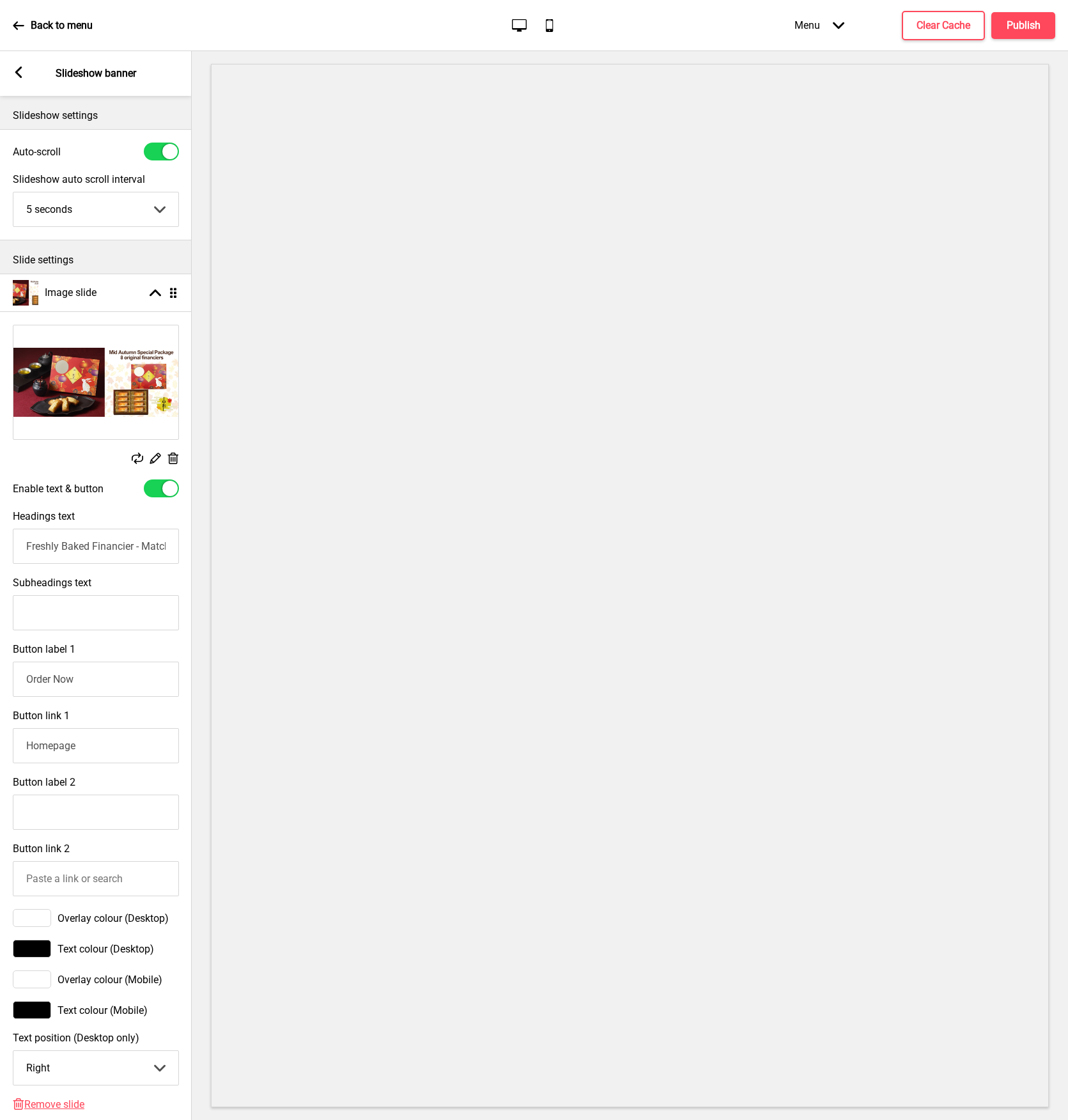
scroll to position [128, 0]
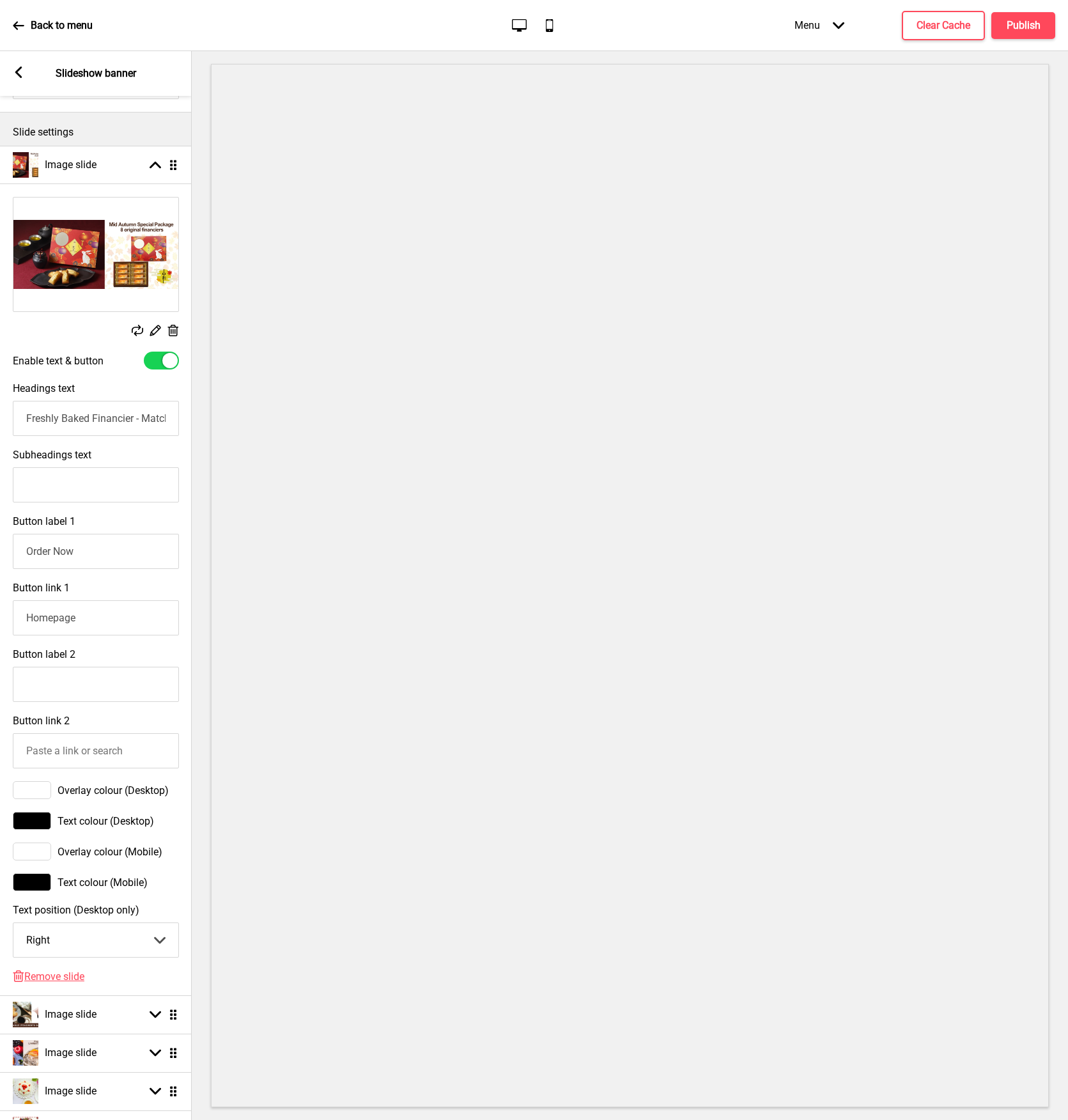
click at [42, 417] on input "Freshly Baked Financier - Matcha" at bounding box center [96, 418] width 166 height 35
click at [160, 360] on div at bounding box center [161, 360] width 35 height 18
checkbox input "false"
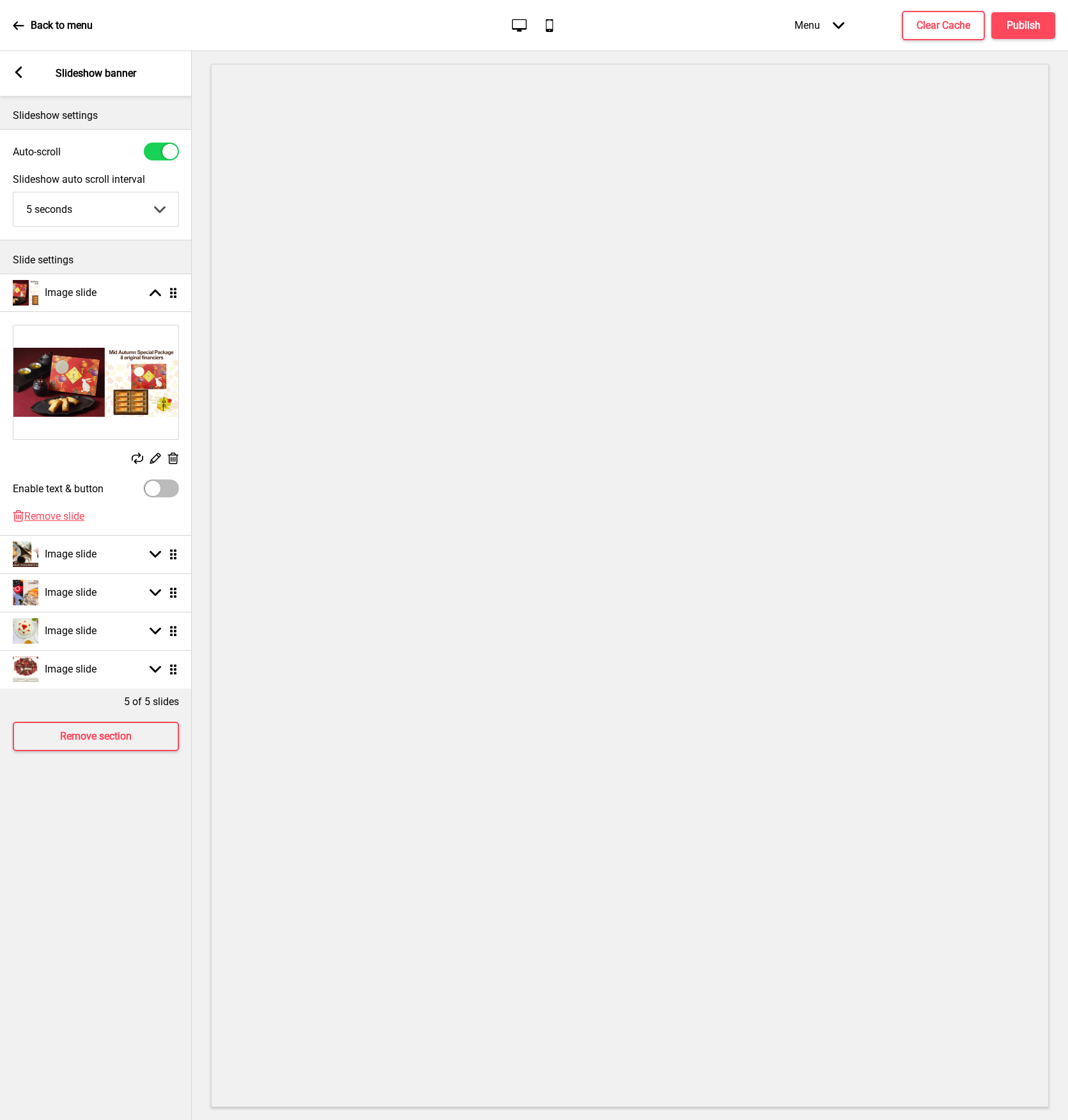
scroll to position [0, 0]
click at [971, 24] on button "Clear Cache" at bounding box center [944, 25] width 83 height 29
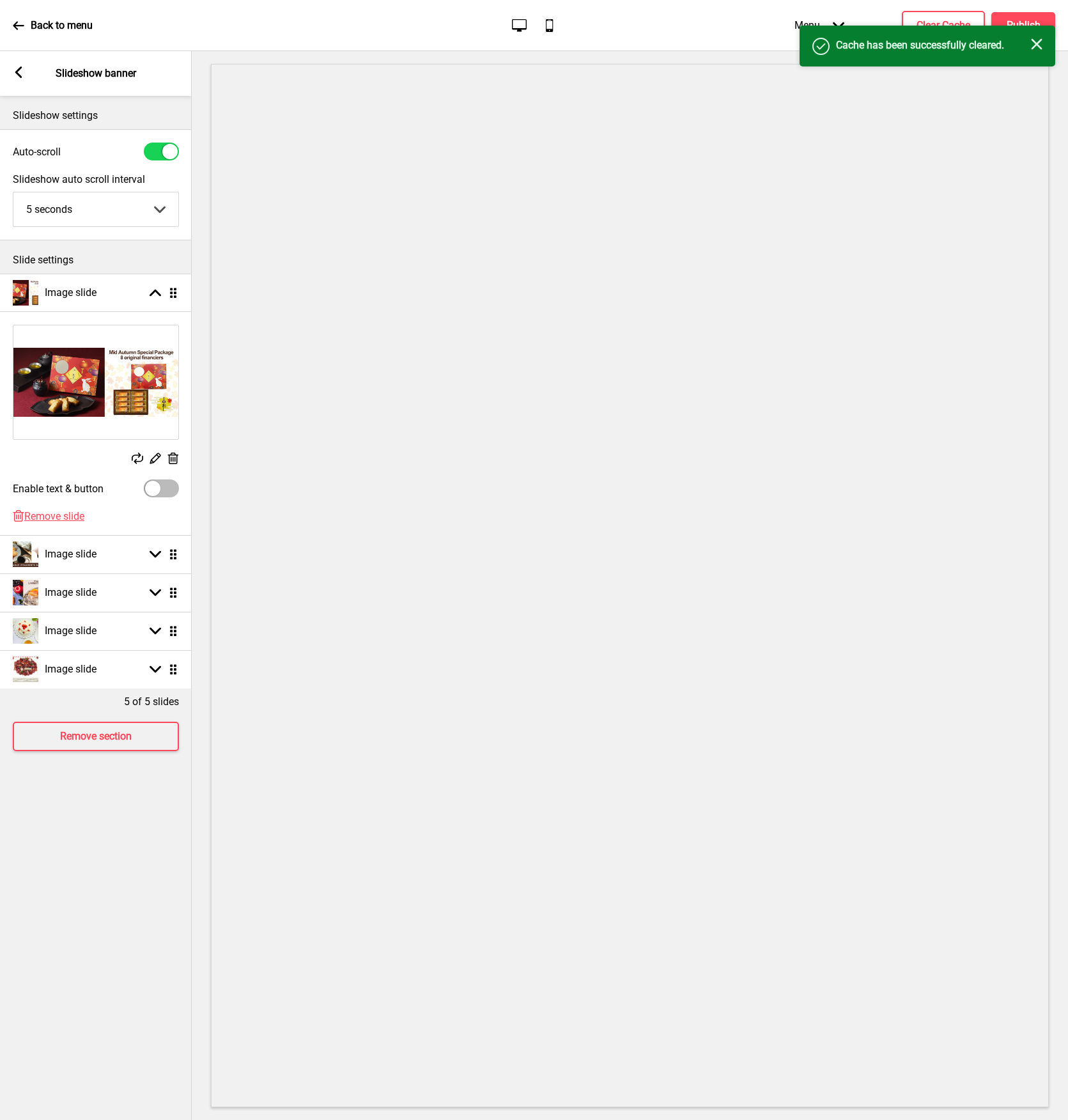
click at [1024, 27] on div "Success Cache has been successfully cleared. Close" at bounding box center [927, 46] width 256 height 41
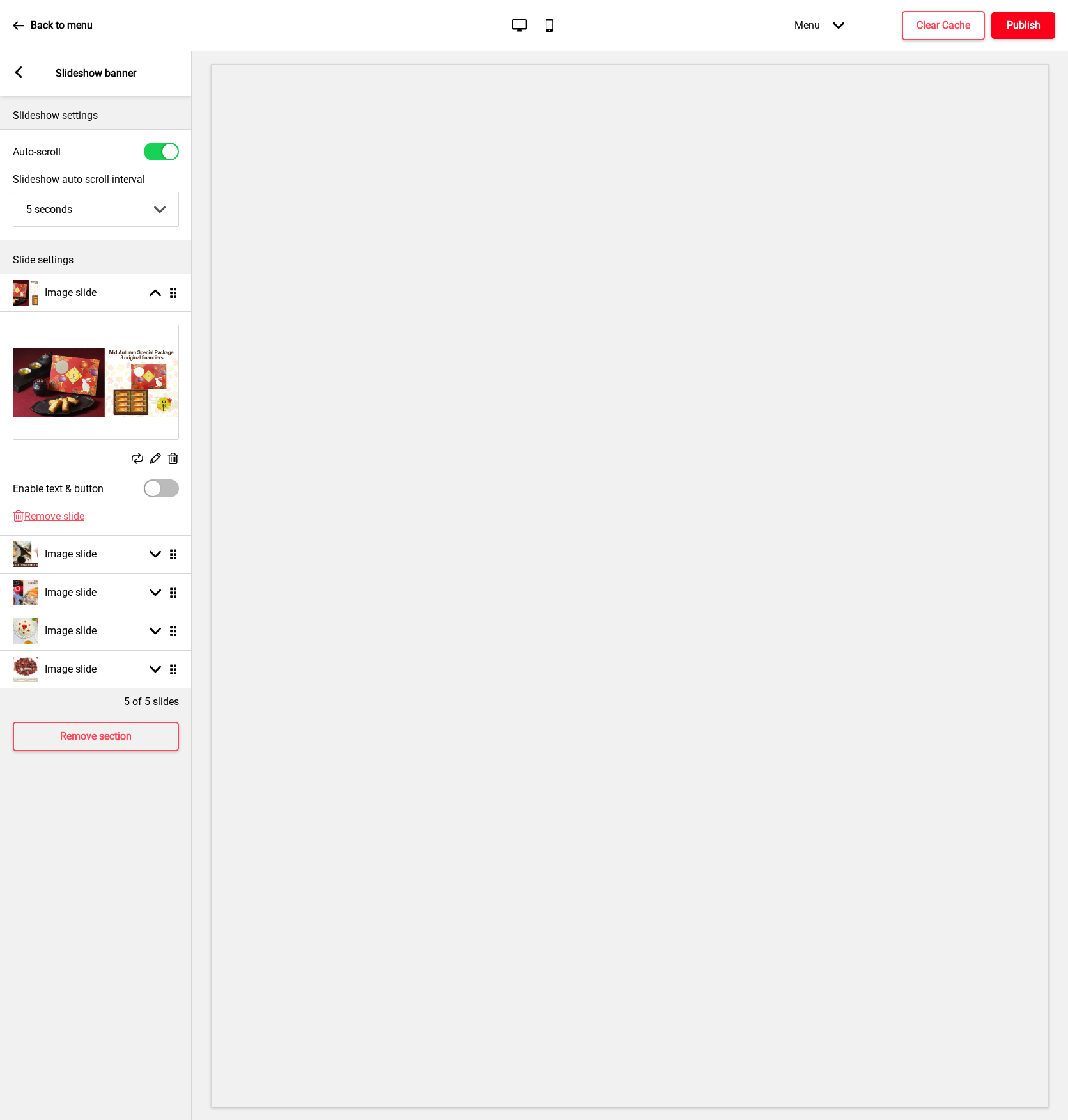
click at [1022, 17] on button "Publish" at bounding box center [1023, 26] width 64 height 27
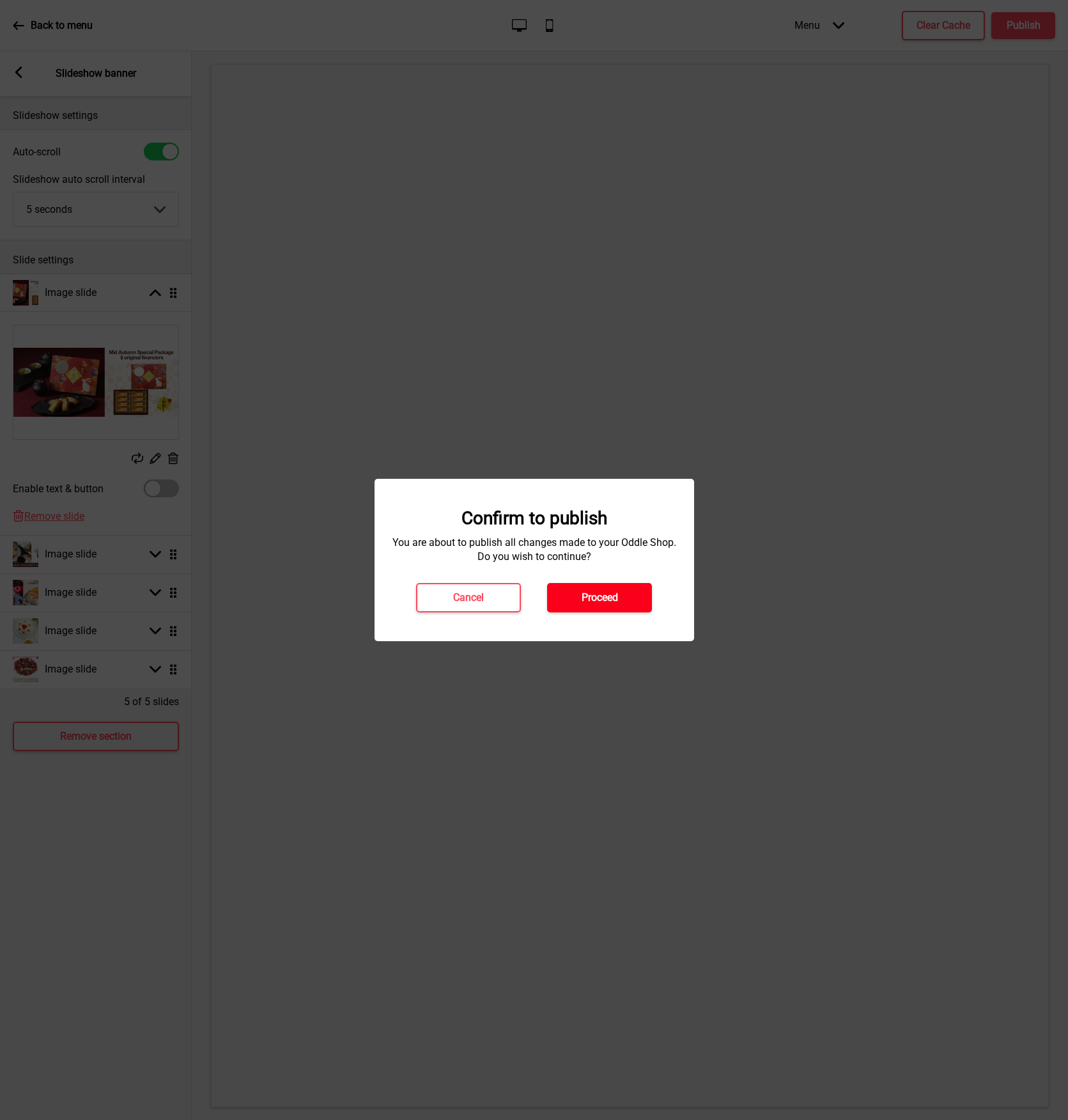
click at [603, 611] on div "Confirm to publish You are about to publish all changes made to your Oddle Shop…" at bounding box center [534, 559] width 319 height 162
click at [606, 599] on h4 "Proceed" at bounding box center [599, 598] width 36 height 14
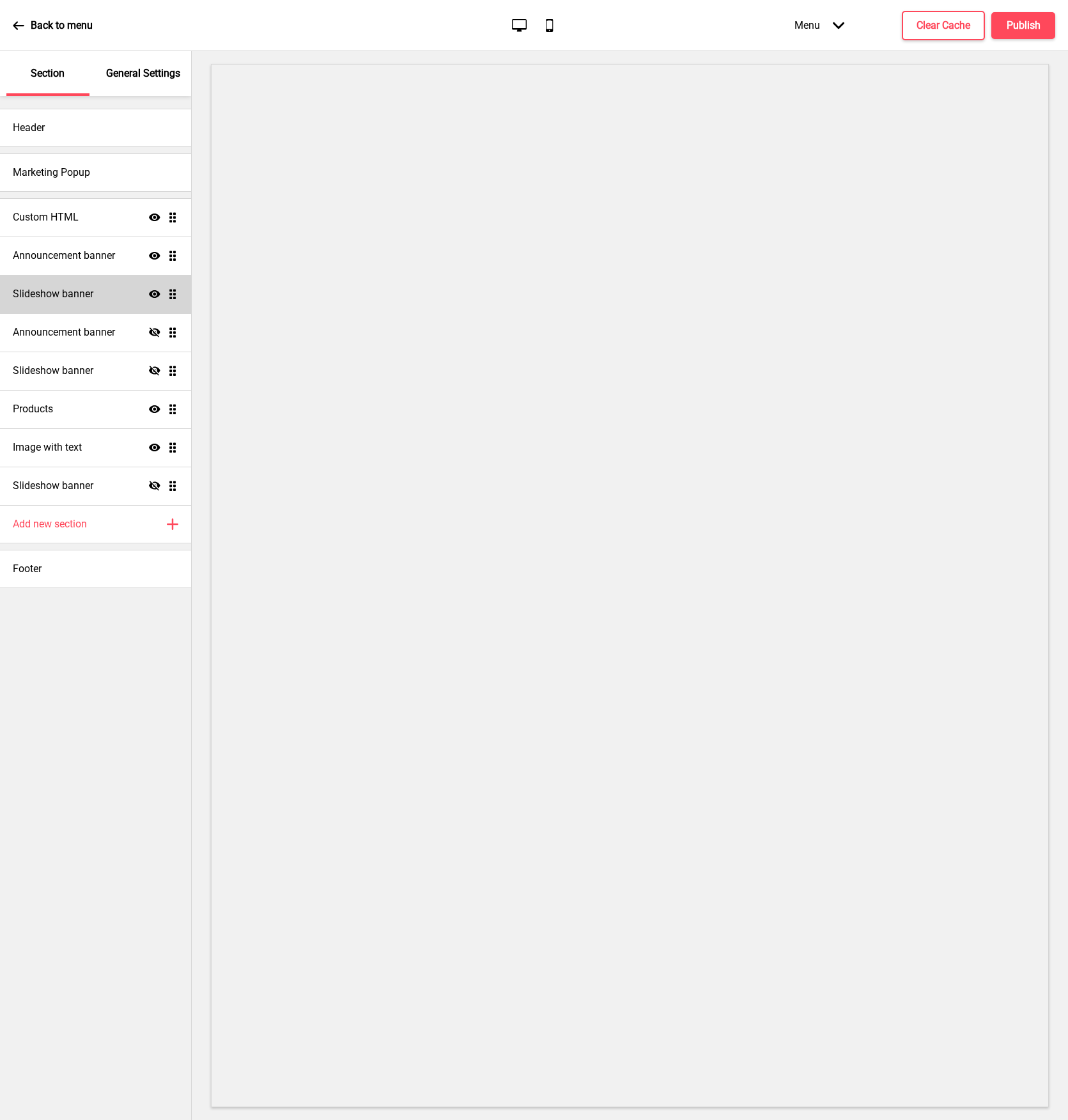
click at [73, 286] on div "Slideshow banner Show Drag" at bounding box center [96, 294] width 191 height 39
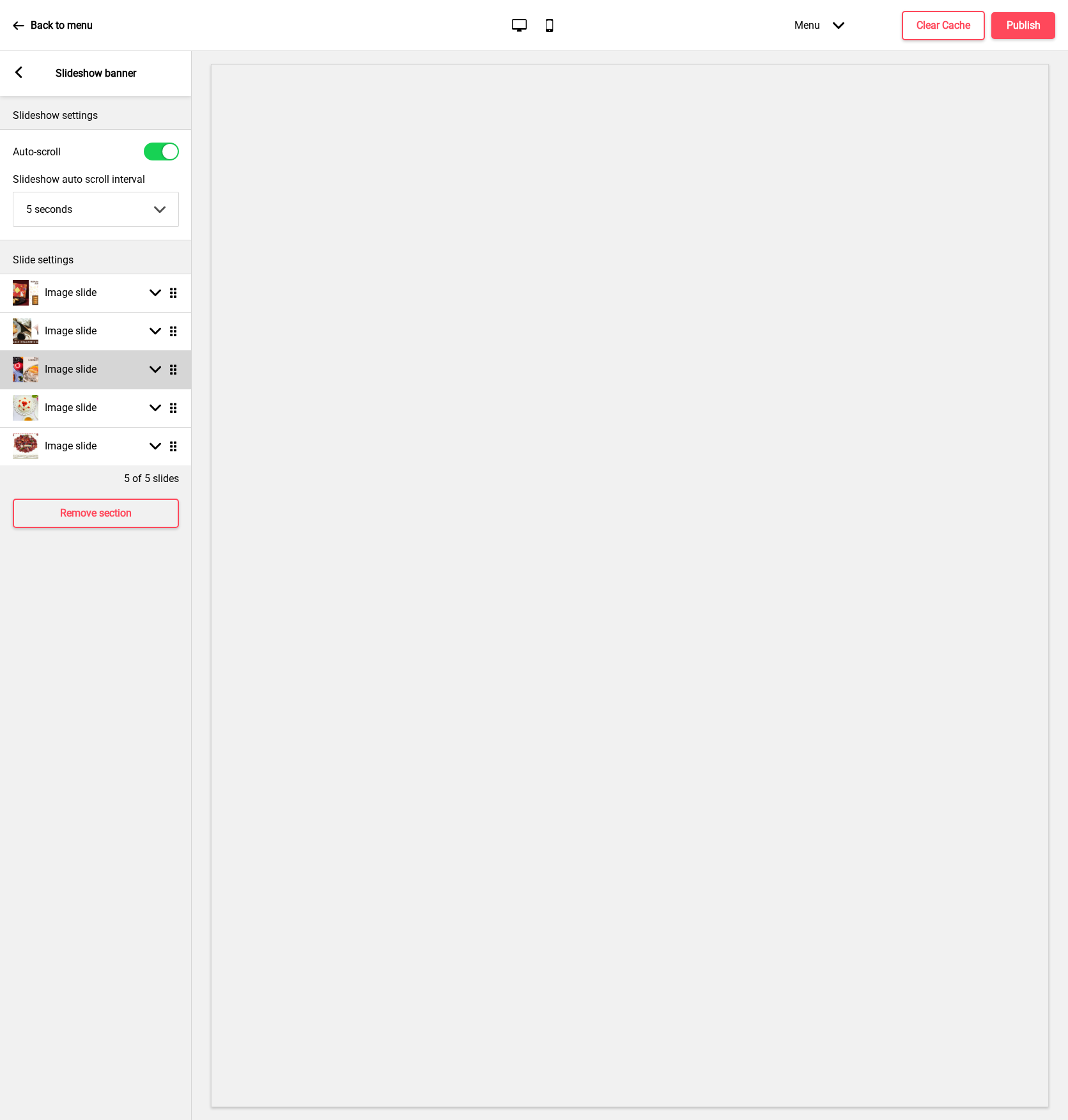
click at [61, 369] on h4 "Image slide" at bounding box center [71, 369] width 51 height 14
select select "right"
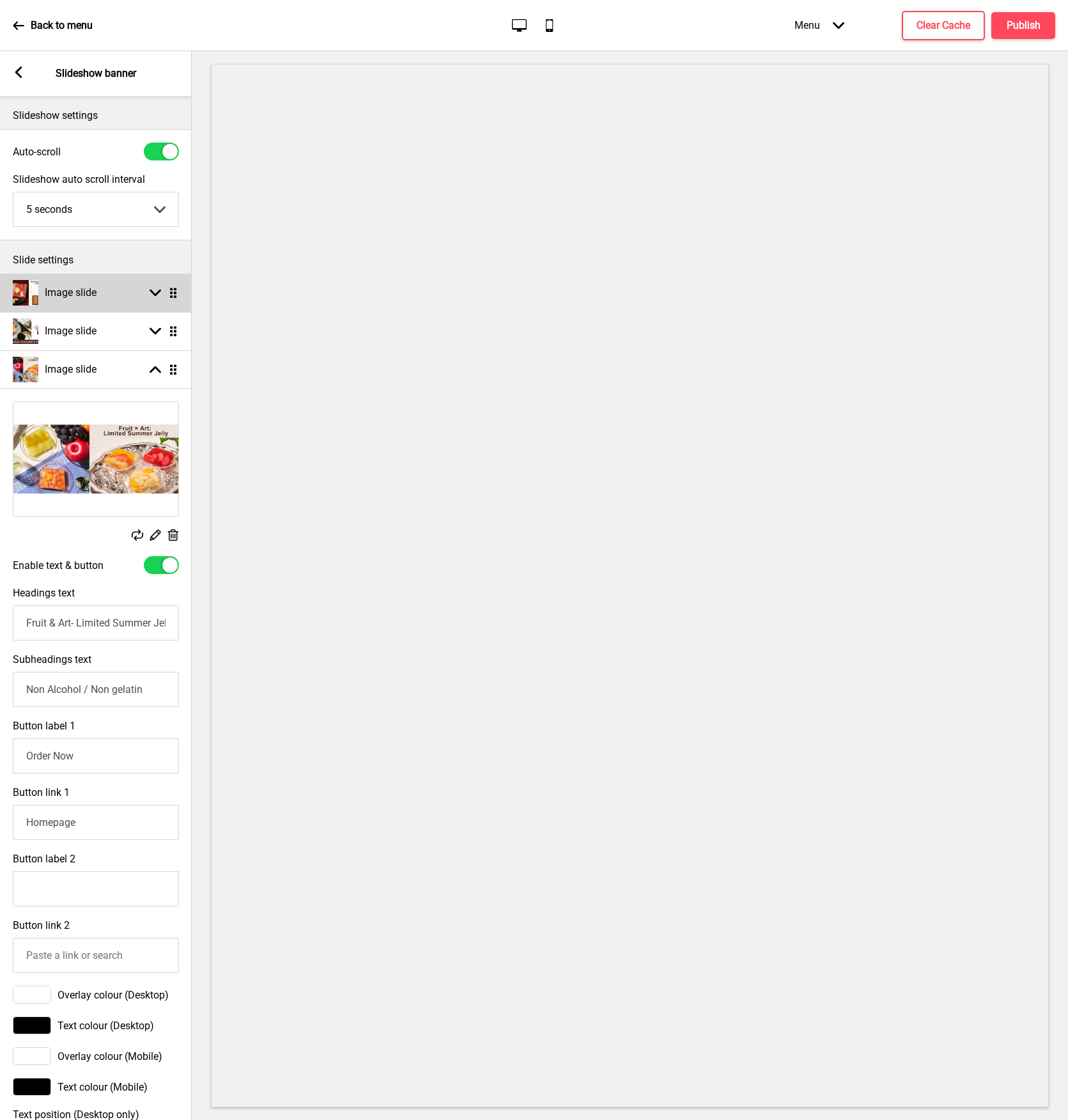
click at [59, 296] on h4 "Image slide" at bounding box center [71, 293] width 51 height 14
select select "right"
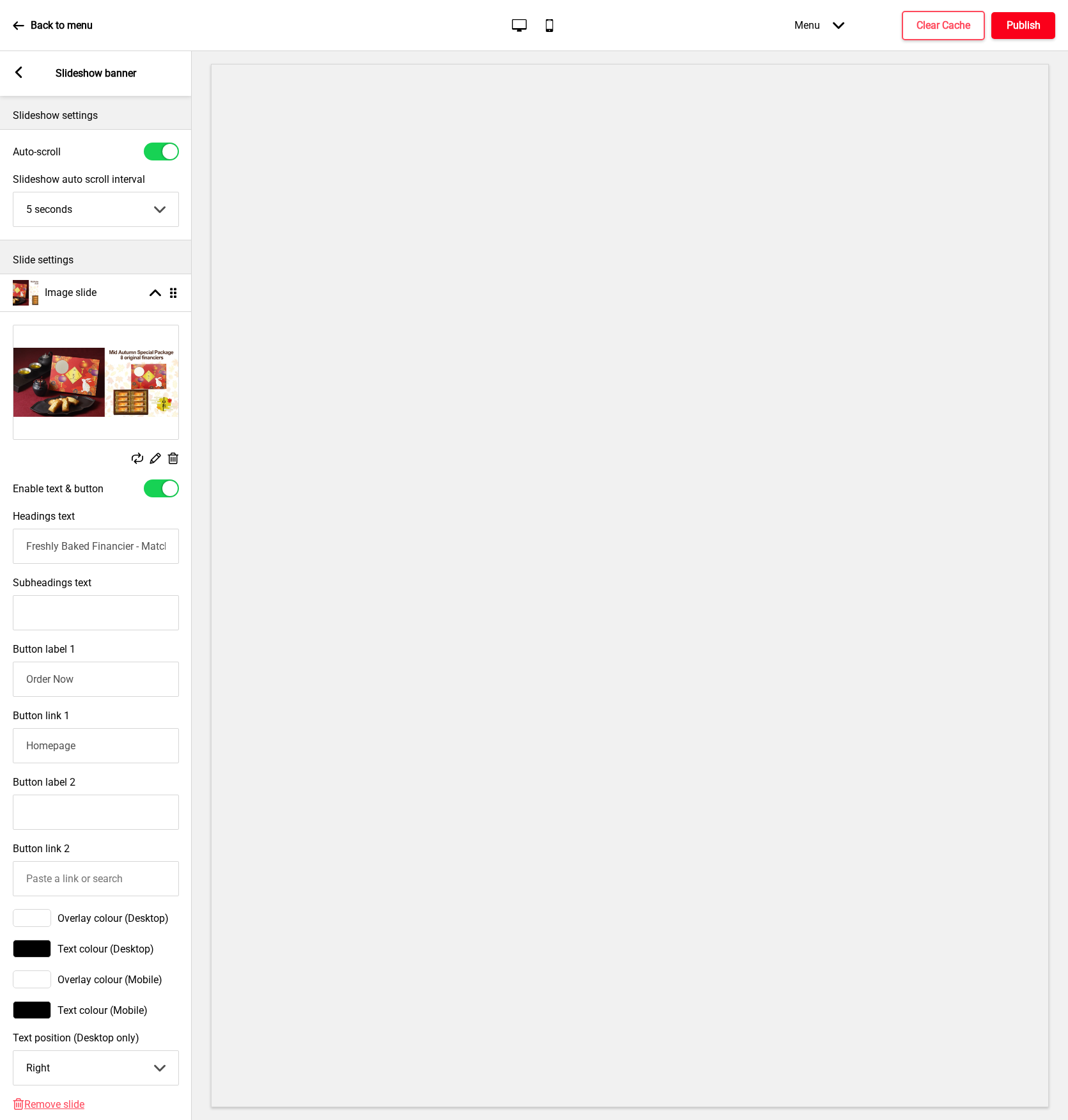
click at [1029, 15] on button "Publish" at bounding box center [1023, 26] width 64 height 27
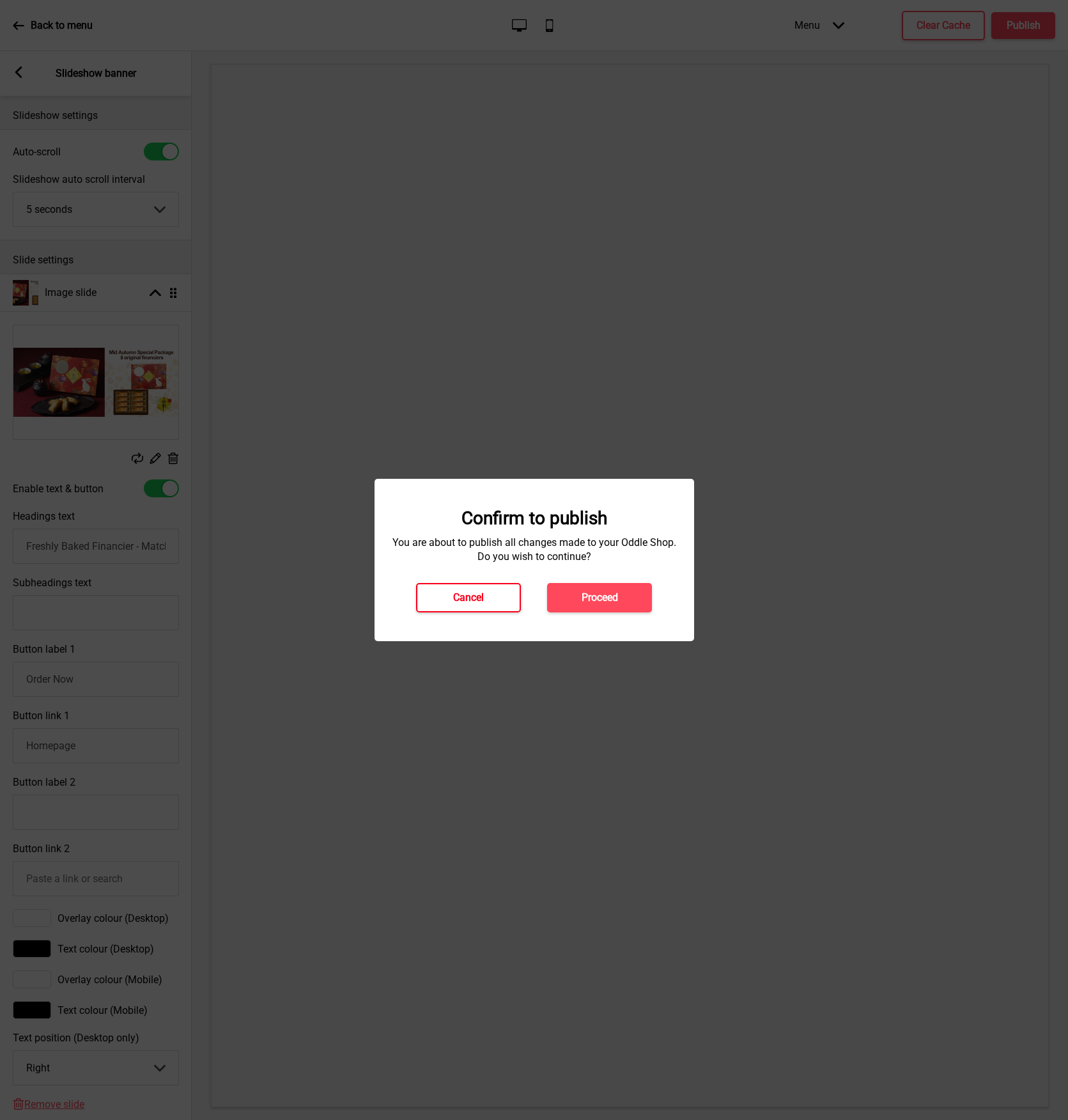
click at [497, 597] on button "Cancel" at bounding box center [469, 597] width 105 height 29
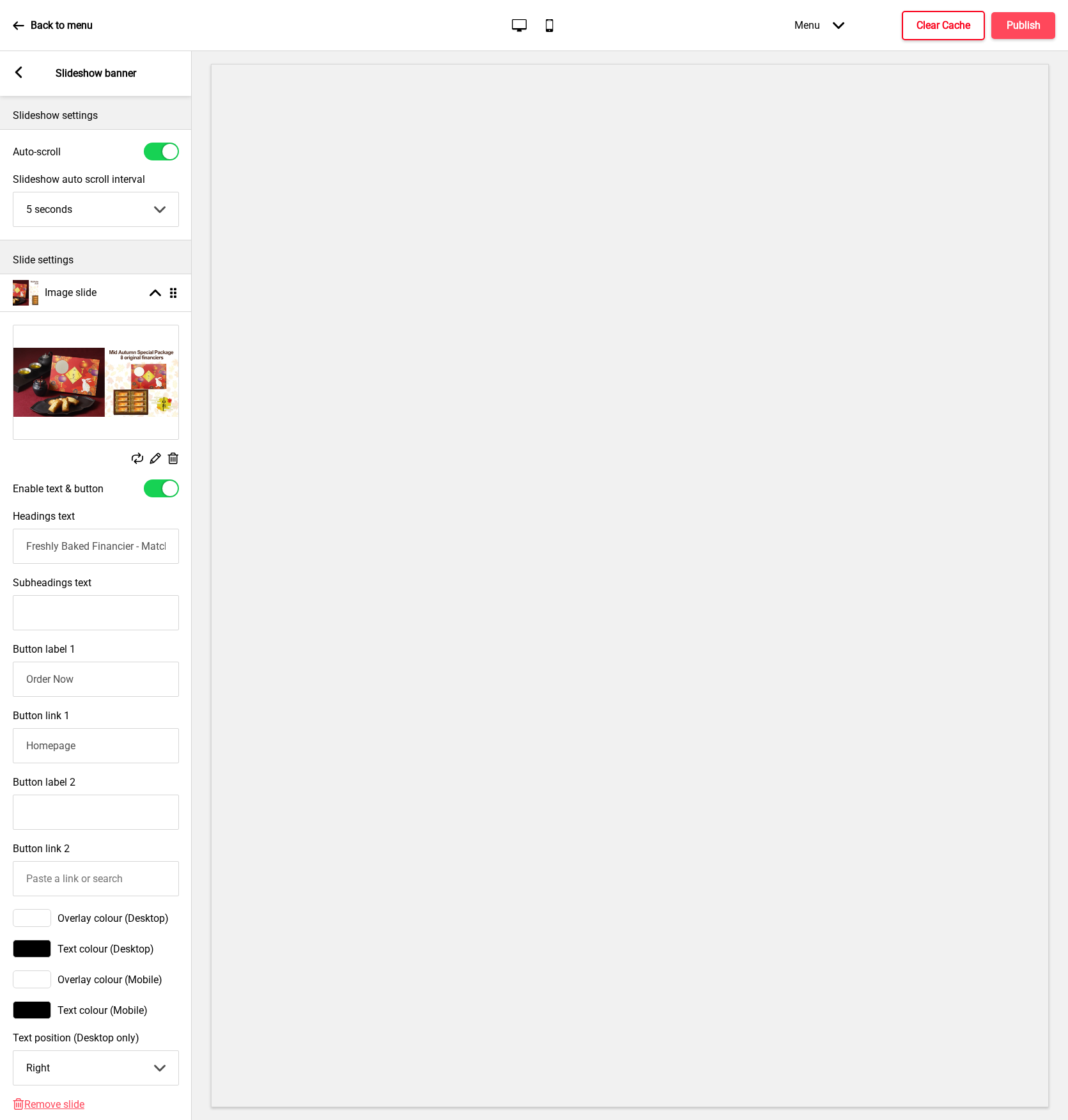
click at [951, 26] on h4 "Clear Cache" at bounding box center [943, 26] width 54 height 14
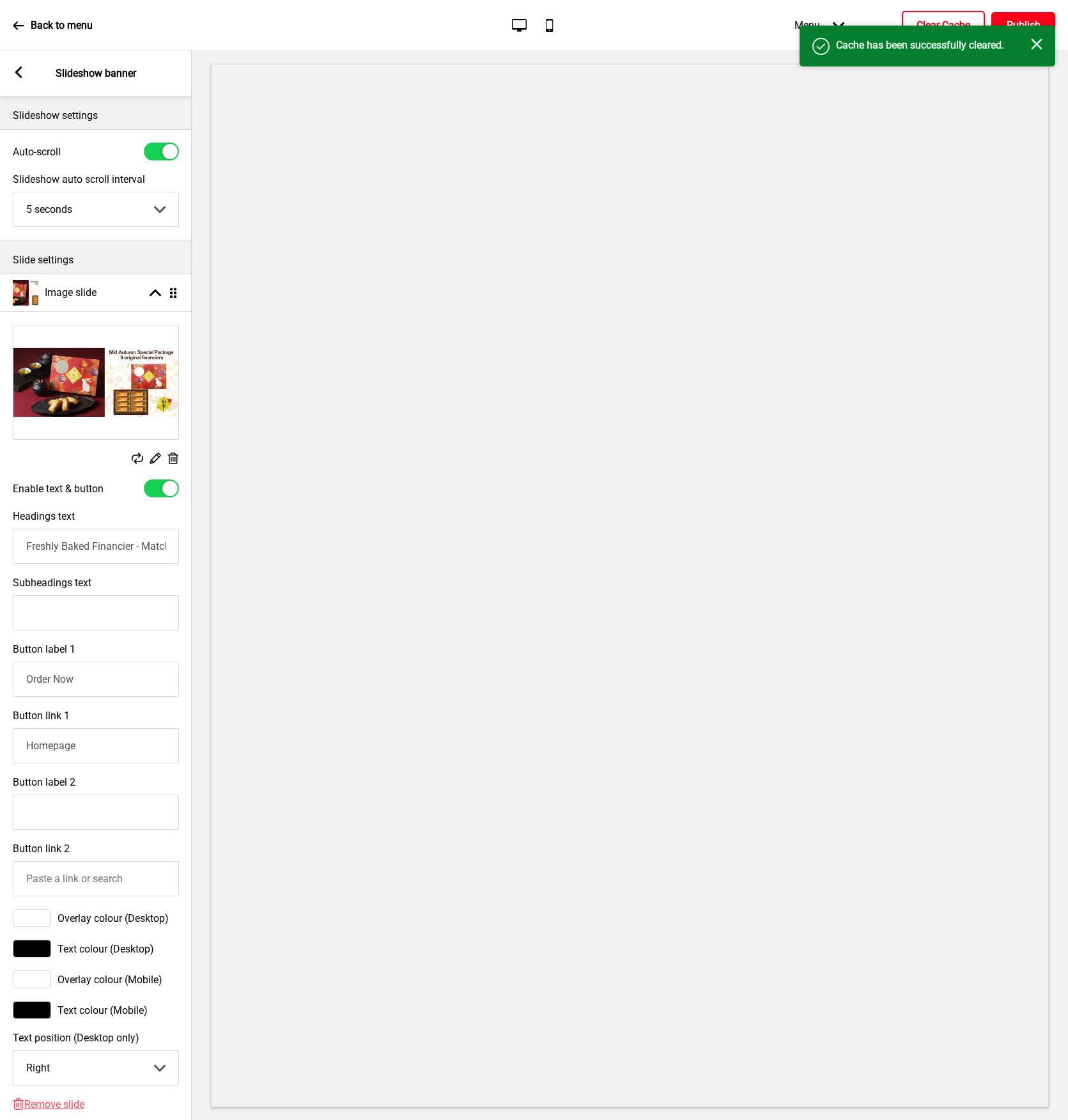
click at [1030, 16] on button "Publish" at bounding box center [1023, 26] width 64 height 27
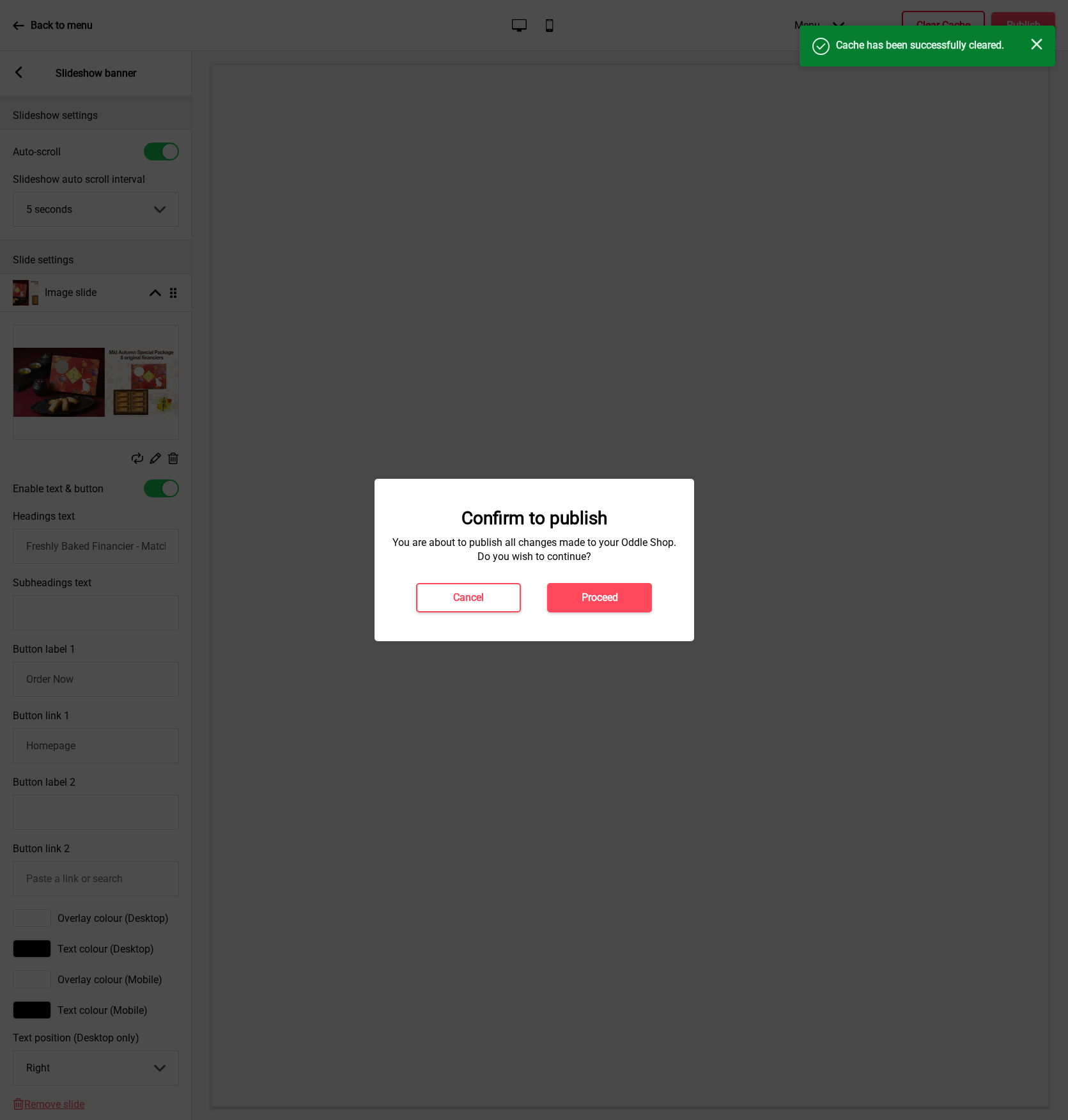
click at [593, 599] on h4 "Proceed" at bounding box center [599, 598] width 36 height 14
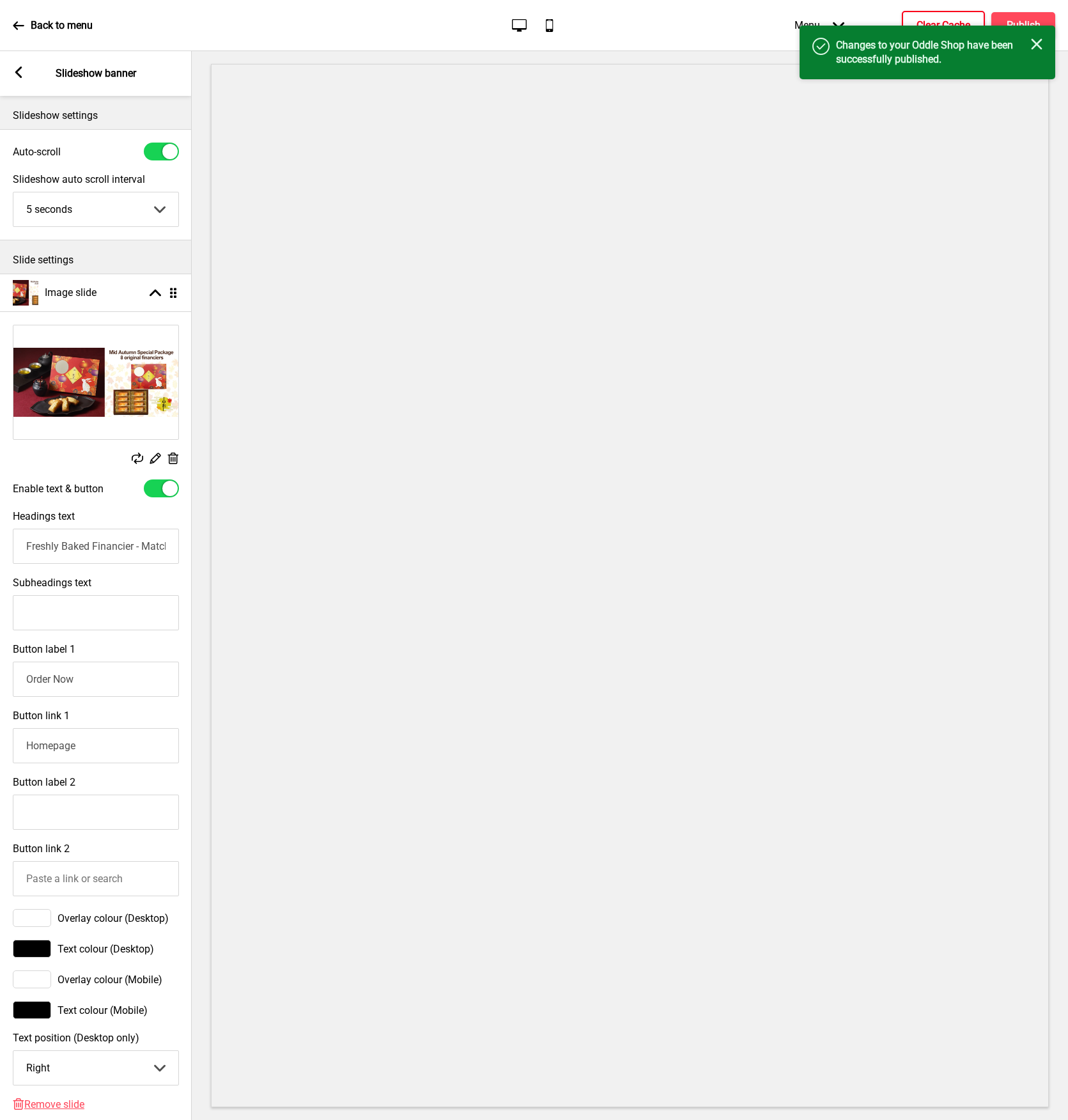
click at [96, 386] on img at bounding box center [96, 381] width 165 height 114
